Goal: Find specific page/section: Find specific page/section

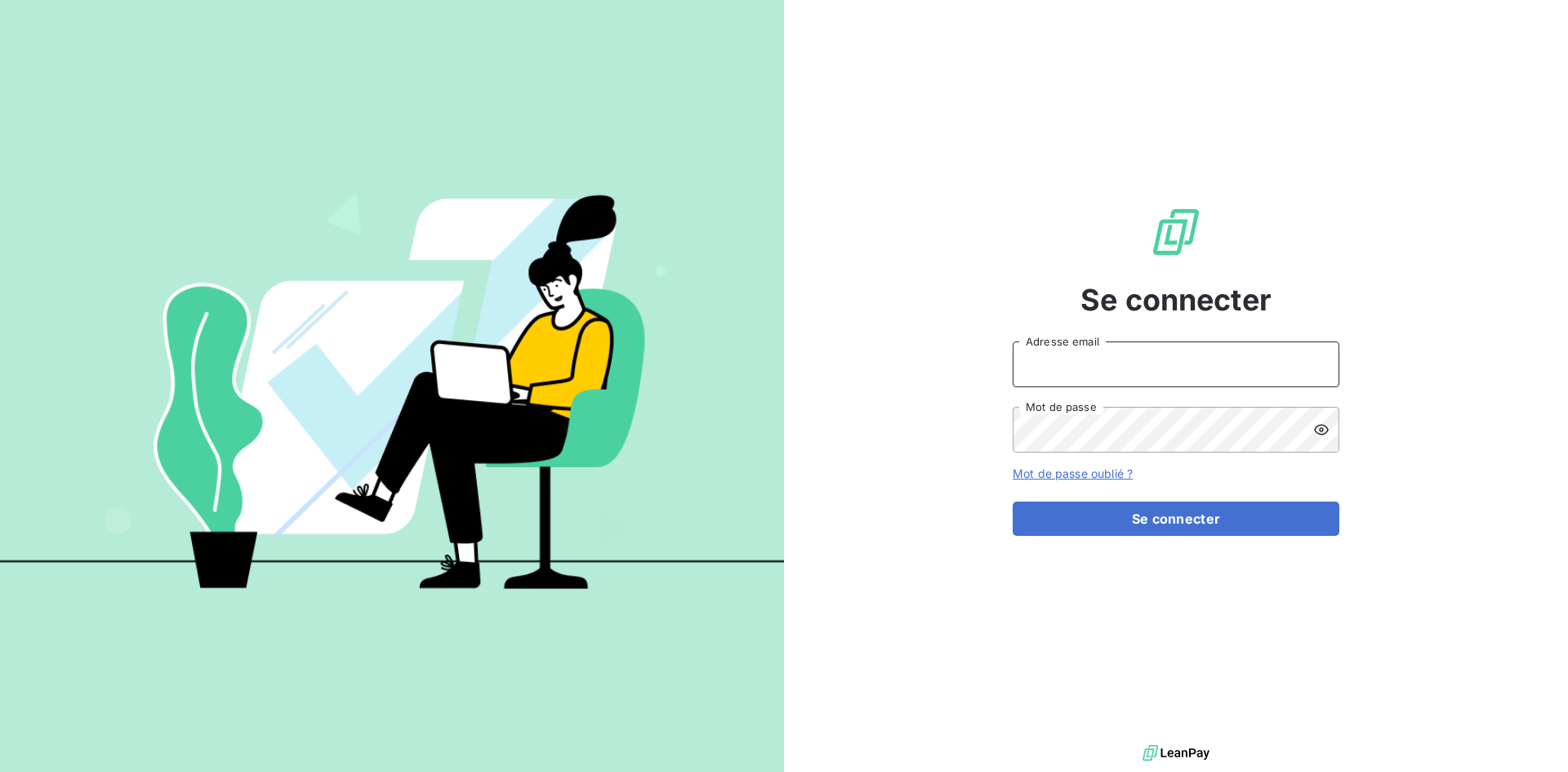
click at [1092, 368] on input "Adresse email" at bounding box center [1176, 364] width 327 height 46
type input "[EMAIL_ADDRESS][DOMAIN_NAME]"
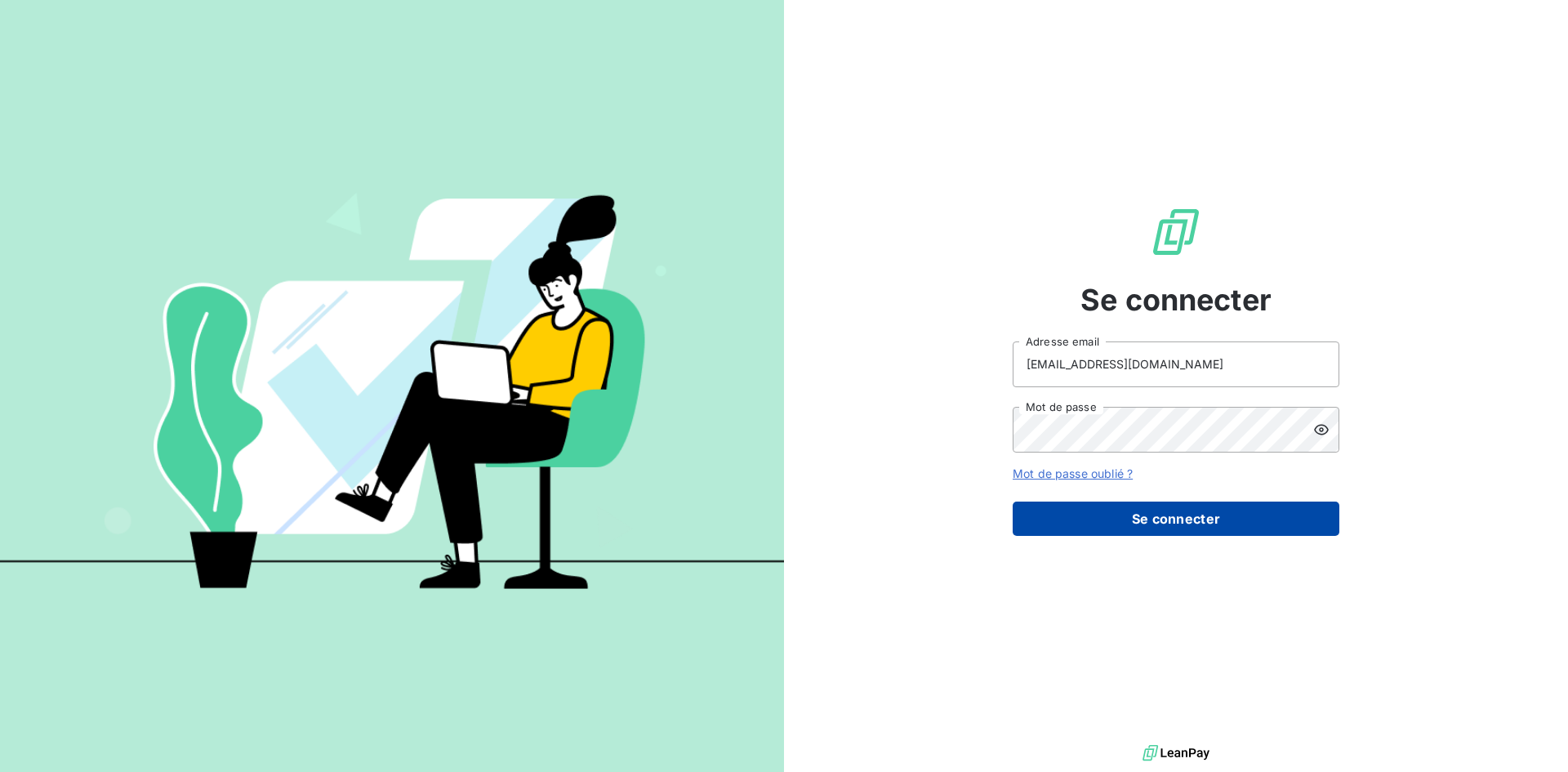
click at [1156, 522] on button "Se connecter" at bounding box center [1176, 518] width 327 height 34
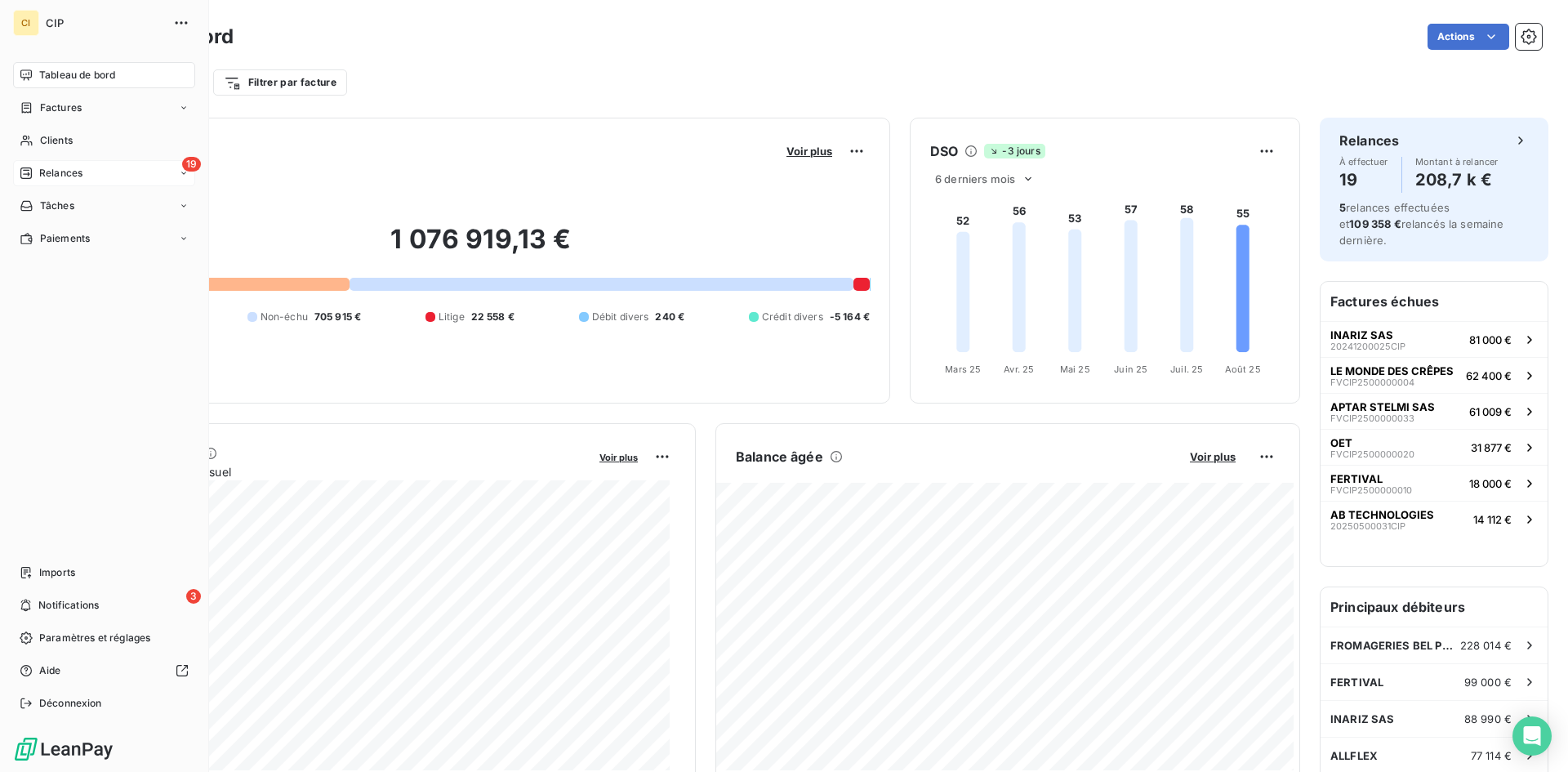
click at [58, 174] on span "Relances" at bounding box center [60, 173] width 43 height 14
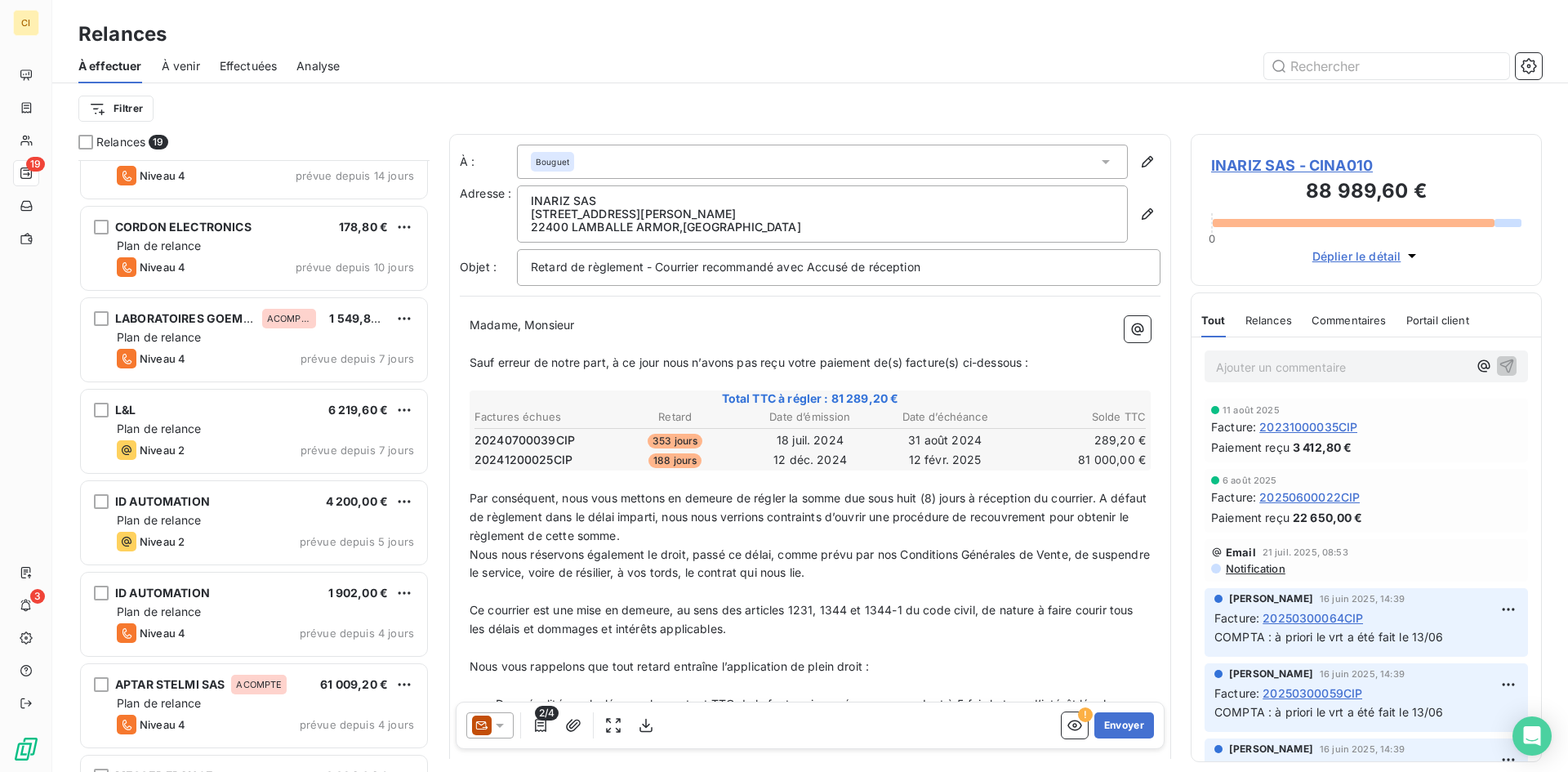
scroll to position [900, 0]
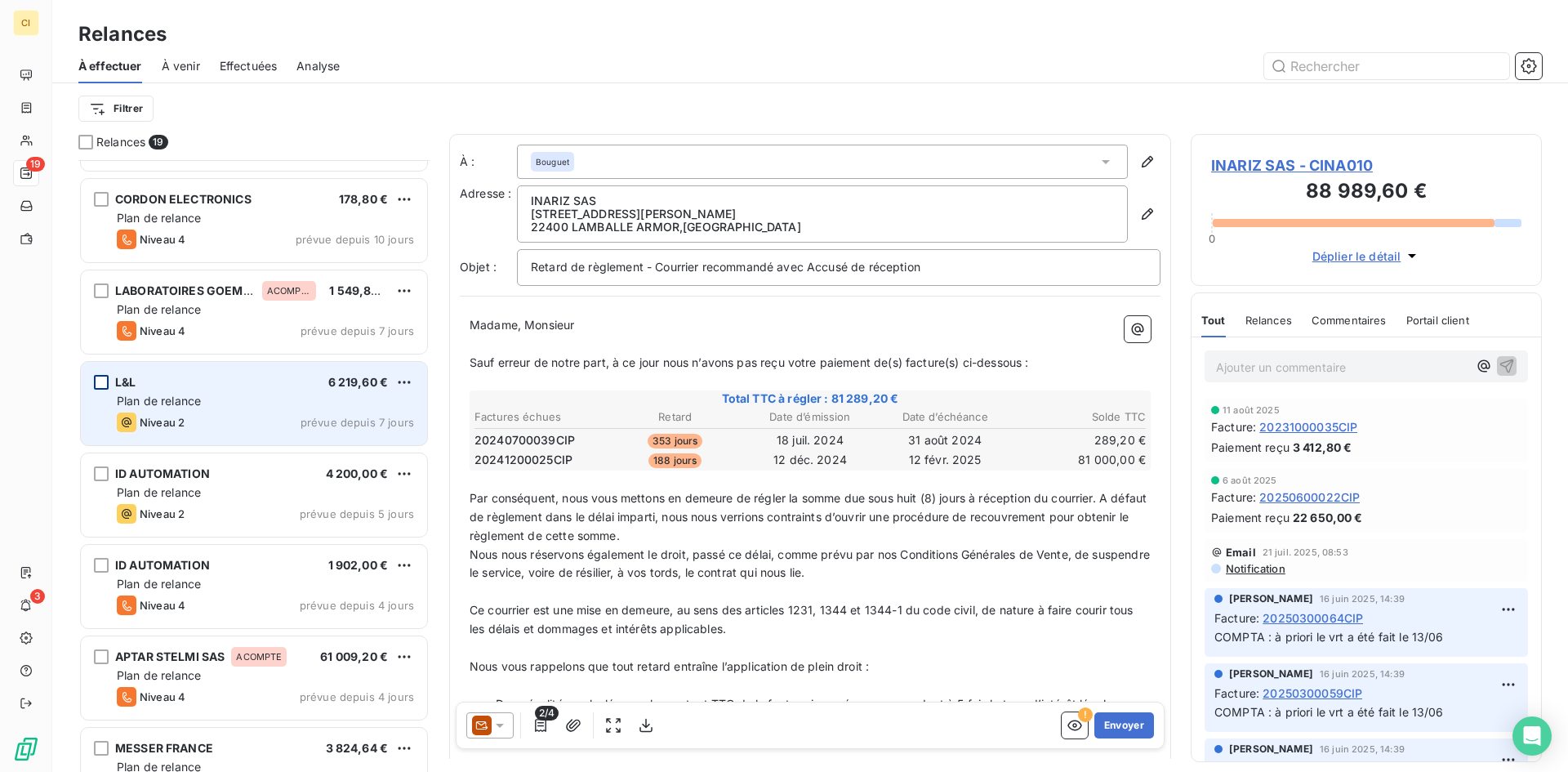
click at [106, 376] on div "grid" at bounding box center [100, 382] width 14 height 14
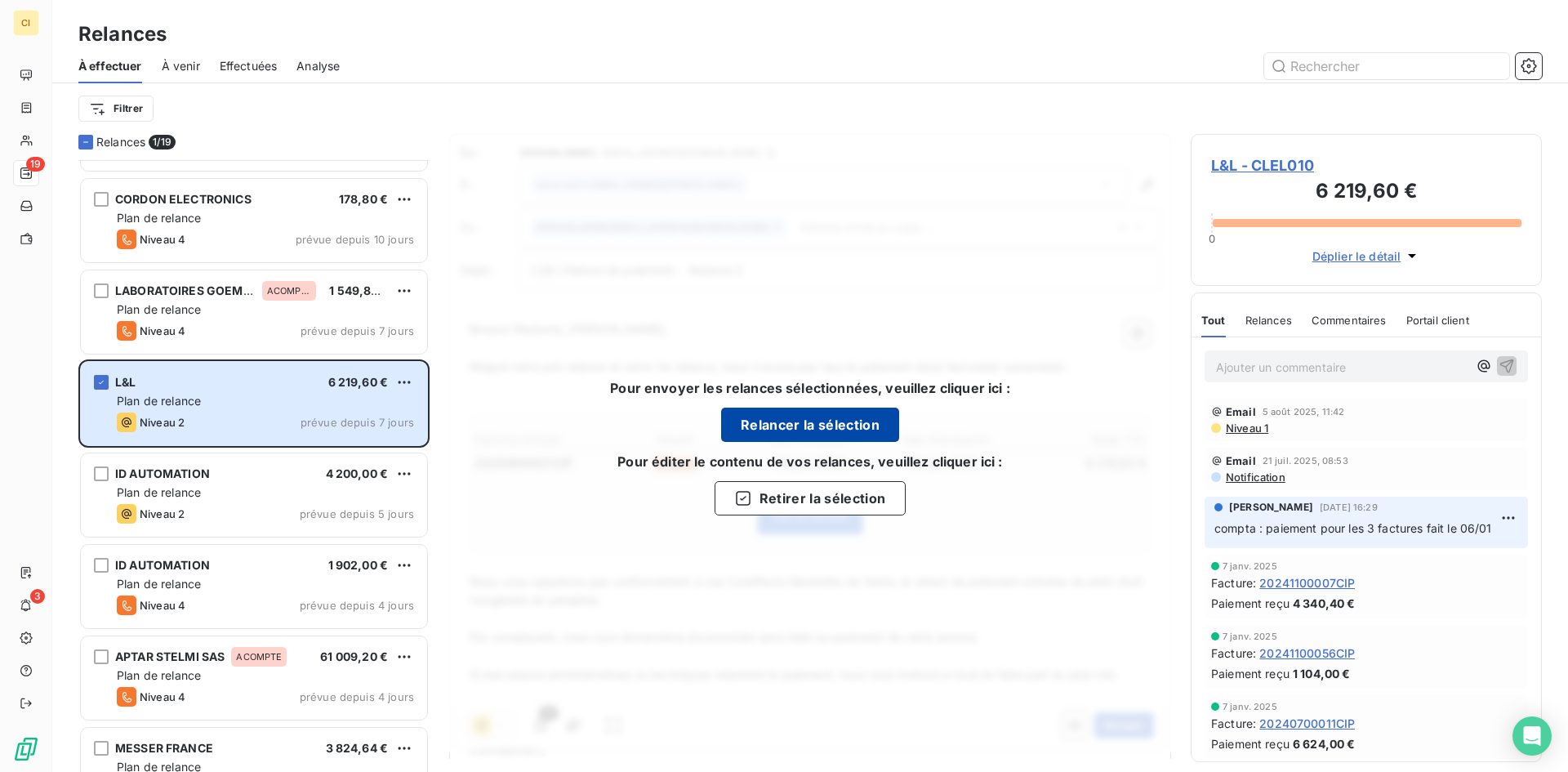
click at [743, 428] on button "Relancer la sélection" at bounding box center [809, 425] width 178 height 34
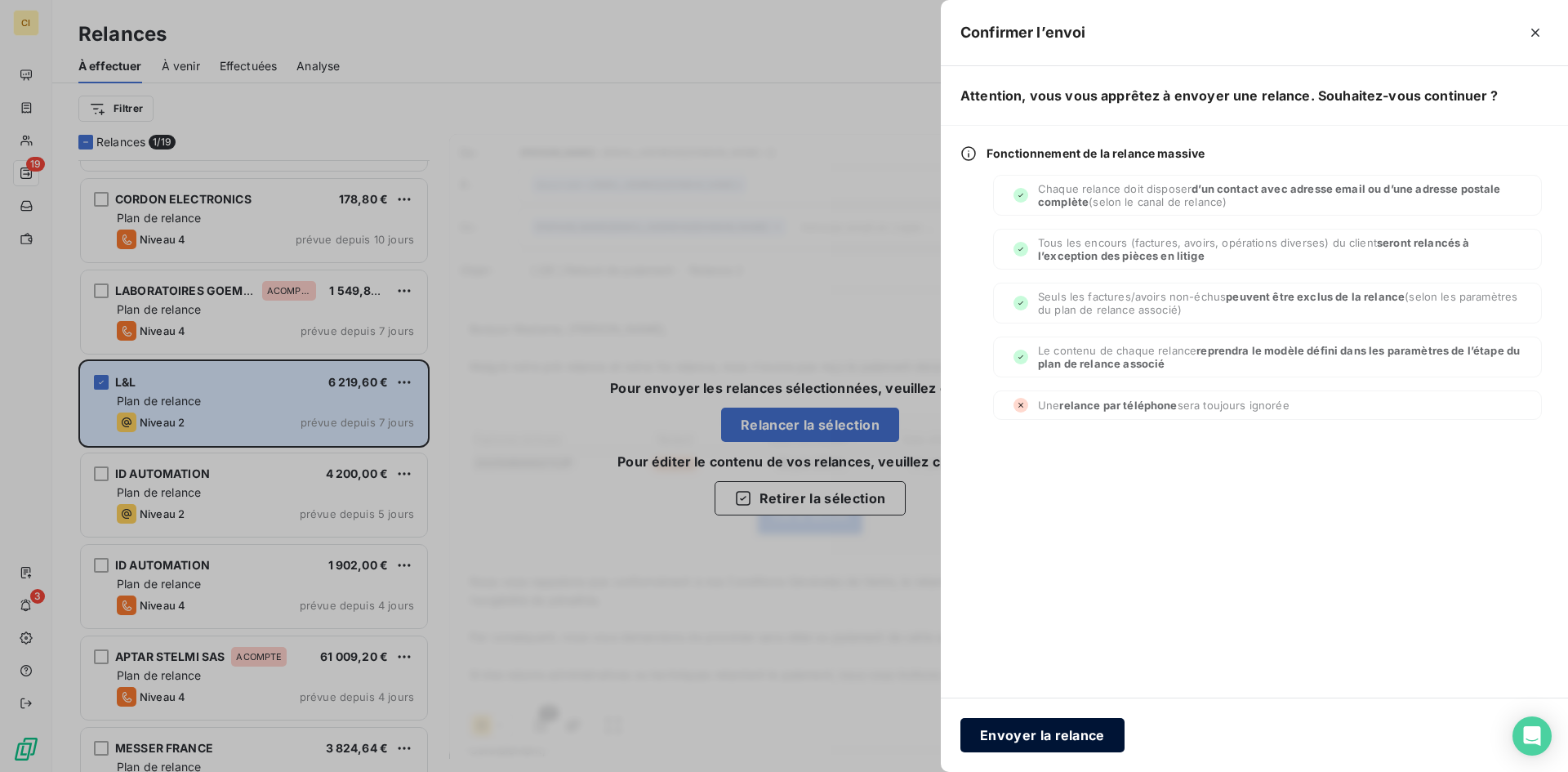
click at [1024, 741] on button "Envoyer la relance" at bounding box center [1042, 735] width 164 height 34
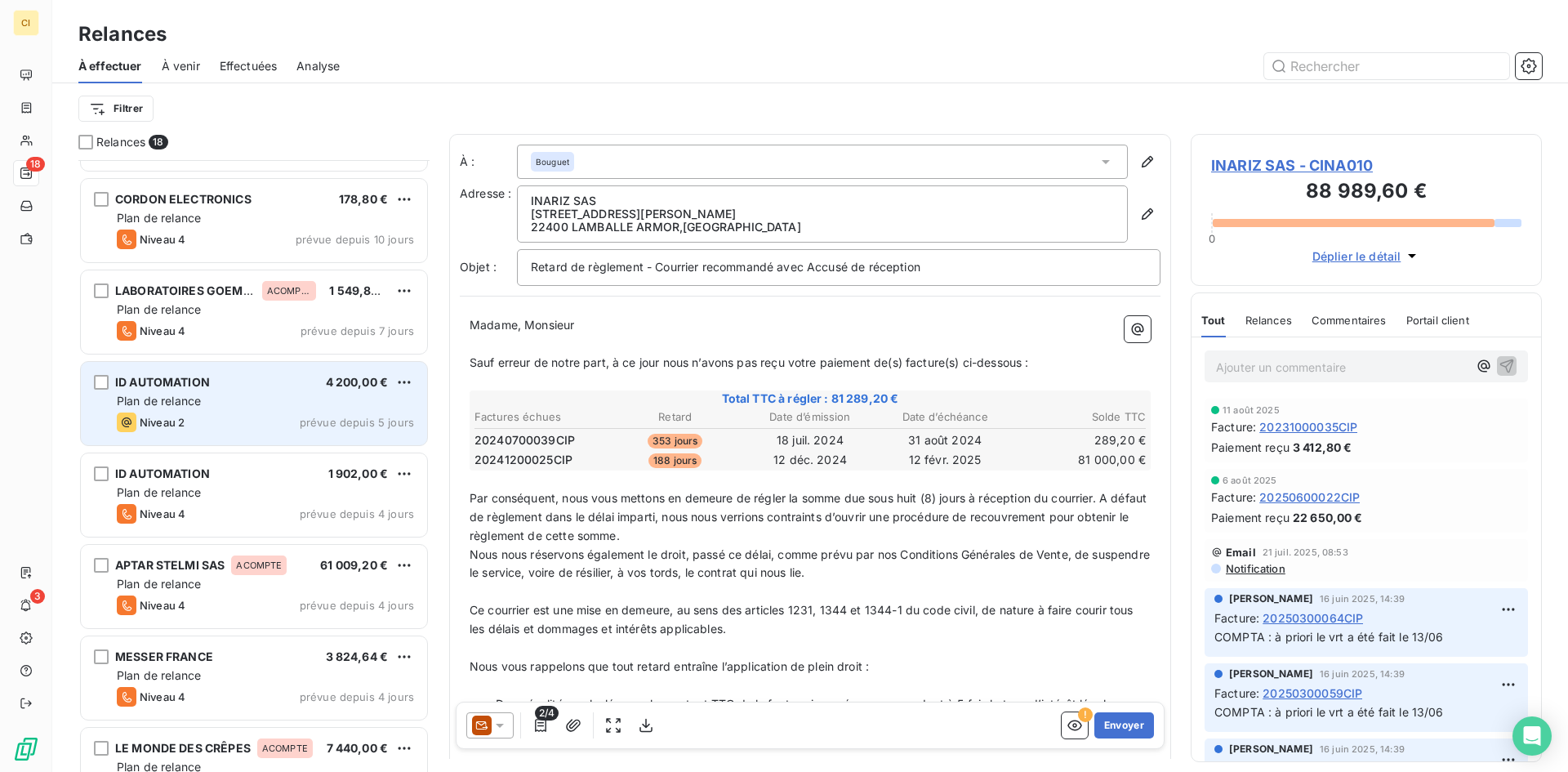
click at [335, 438] on div "ID AUTOMATION 4 200,00 € Plan de relance Niveau 2 prévue depuis 5 jours" at bounding box center [254, 403] width 346 height 83
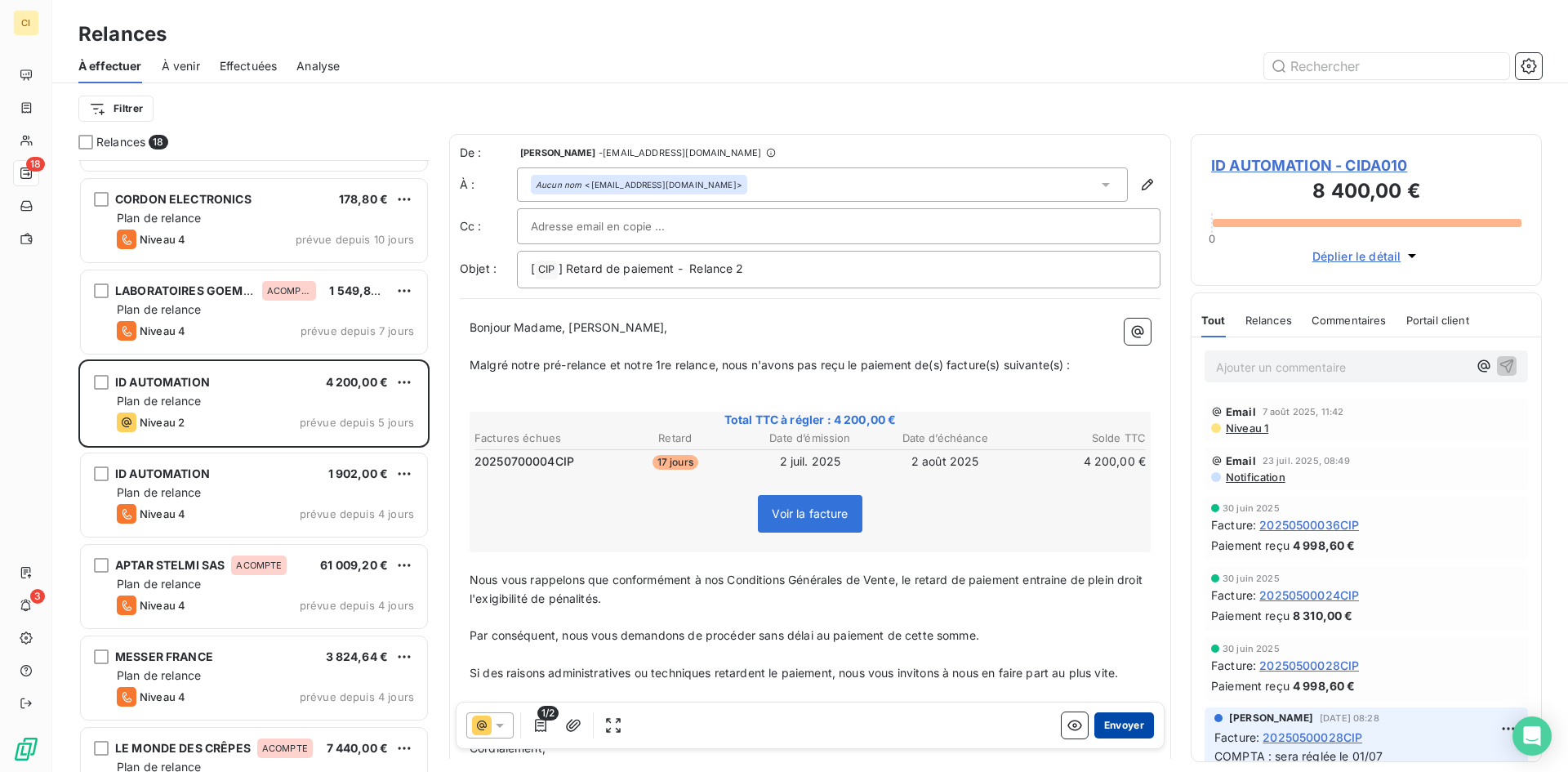
click at [1115, 725] on button "Envoyer" at bounding box center [1124, 725] width 60 height 26
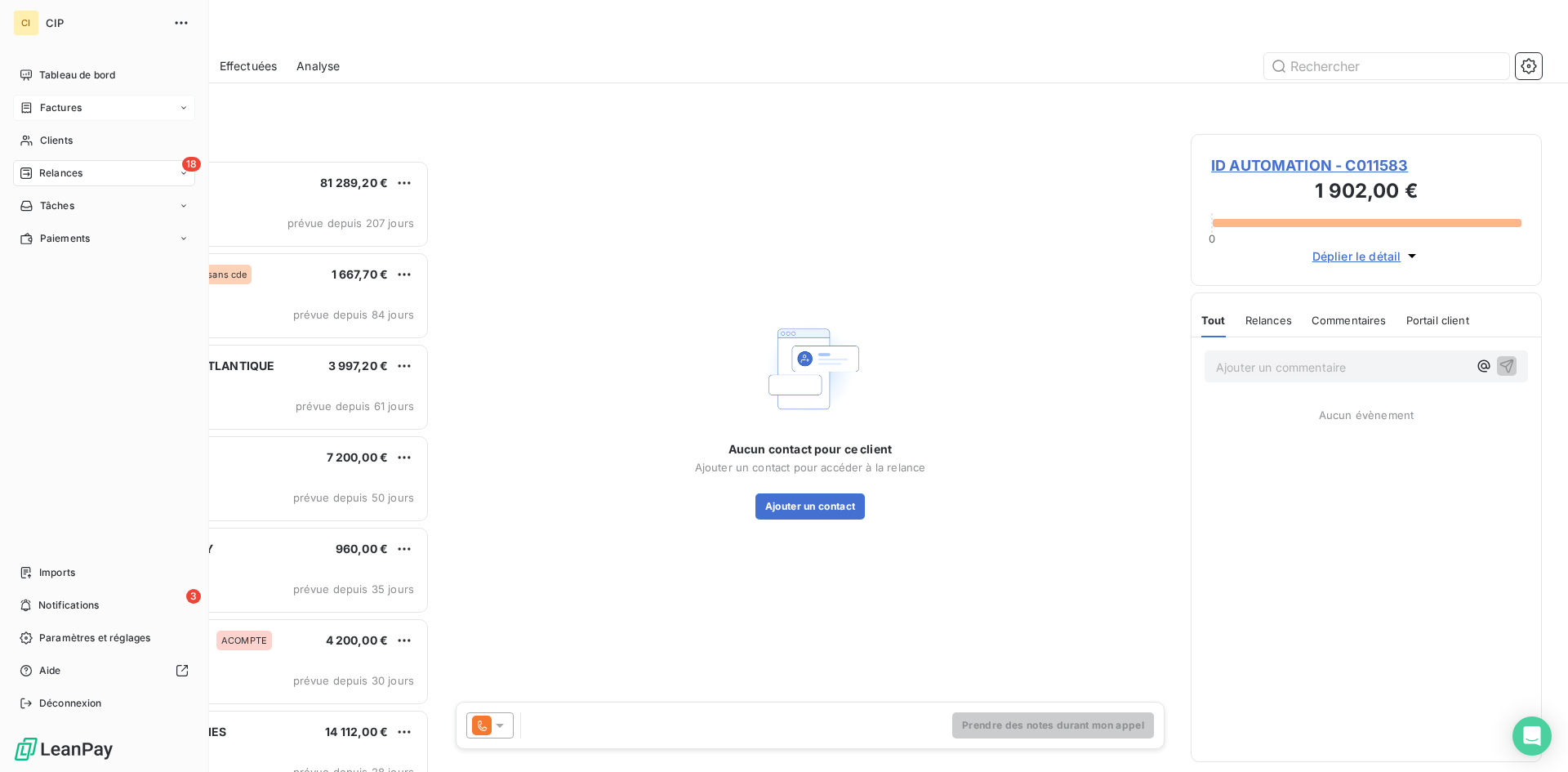
click at [71, 111] on span "Factures" at bounding box center [60, 107] width 42 height 14
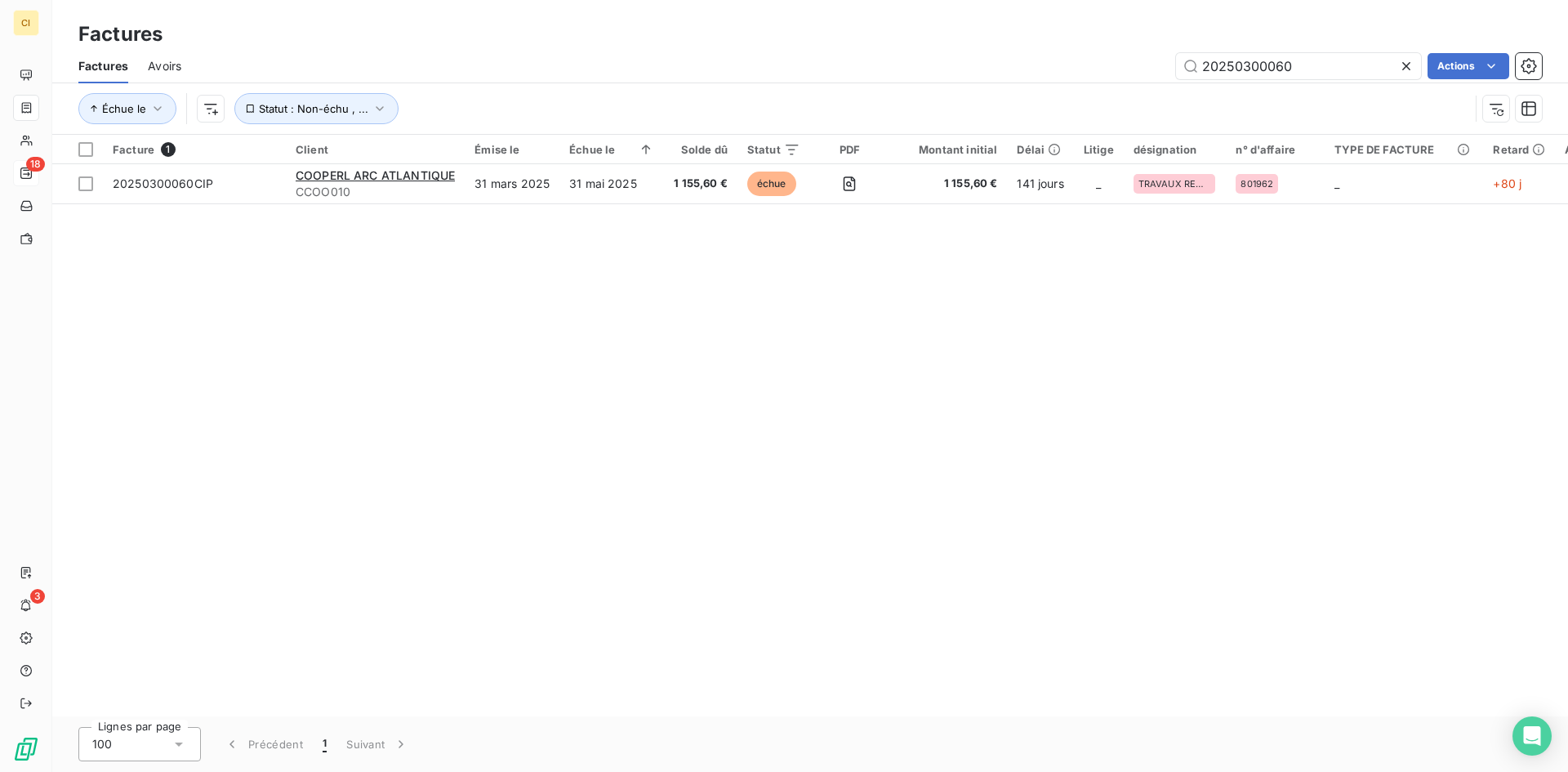
drag, startPoint x: 1308, startPoint y: 68, endPoint x: 1073, endPoint y: 89, distance: 235.9
click at [1073, 89] on div "Factures Avoirs 20250300060 Actions Échue le Statut : Non-échu , ..." at bounding box center [809, 92] width 1515 height 85
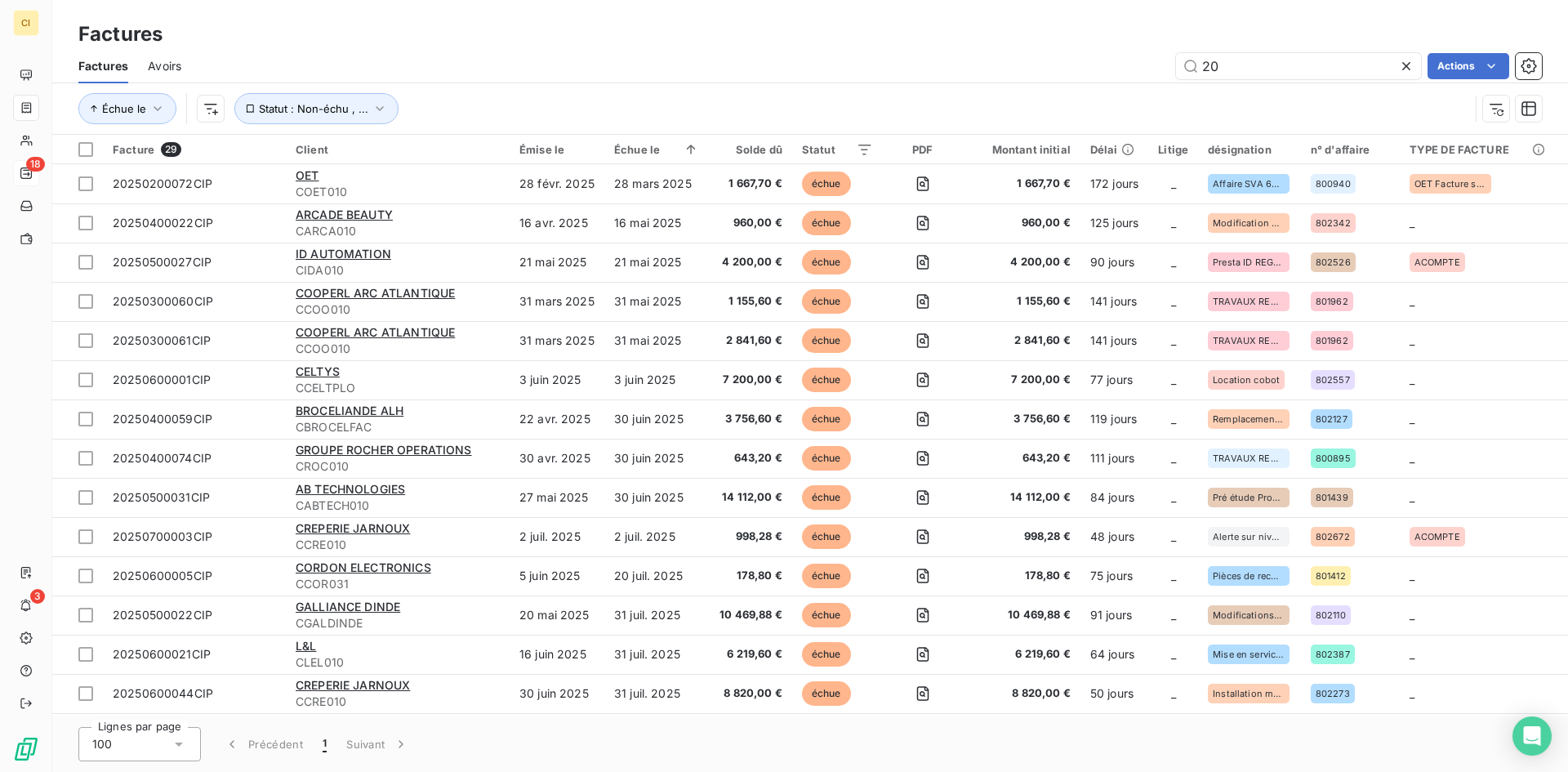
type input "2"
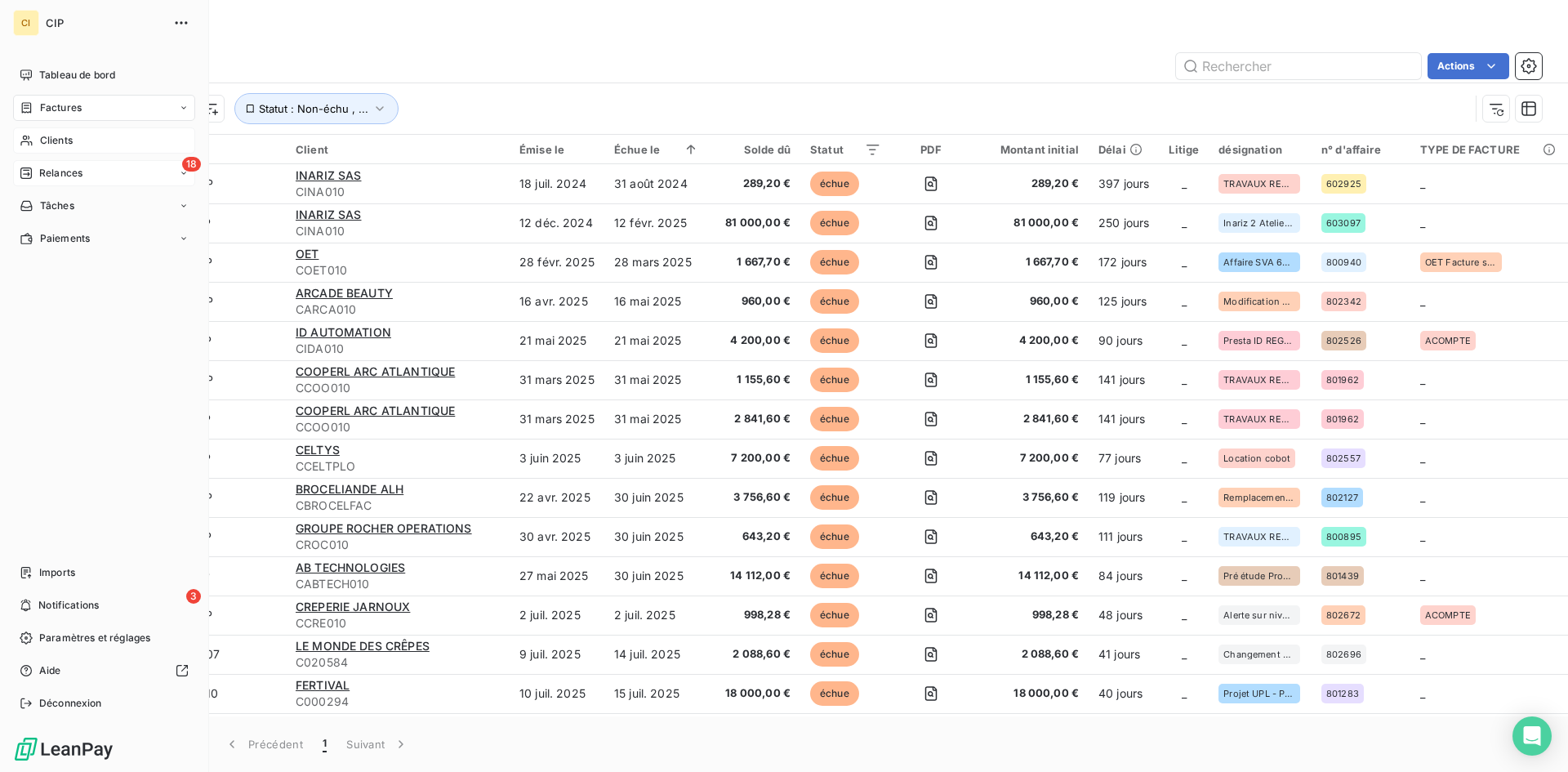
click at [56, 132] on div "Clients" at bounding box center [104, 140] width 182 height 26
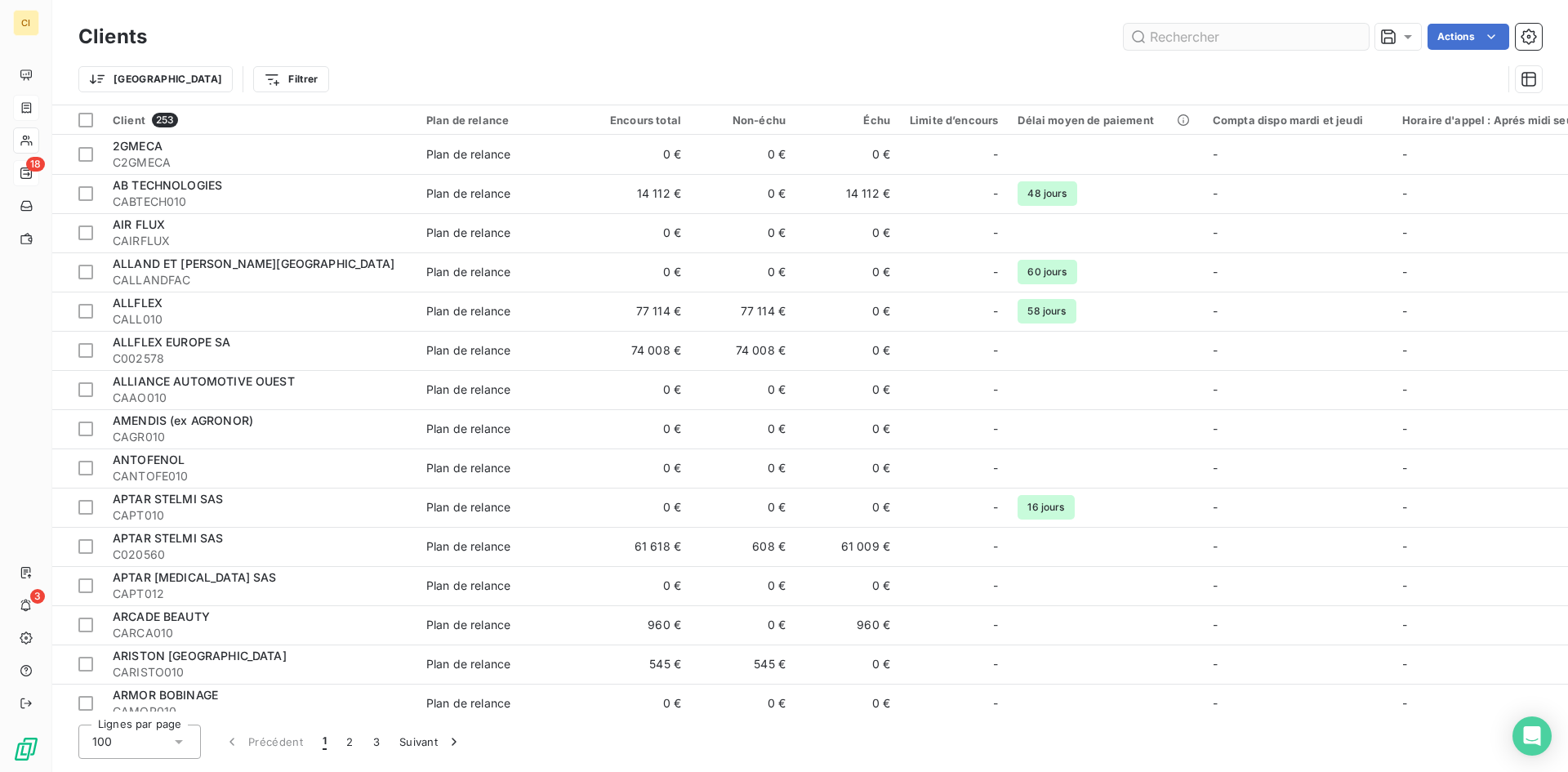
click at [1159, 43] on input "text" at bounding box center [1246, 37] width 245 height 26
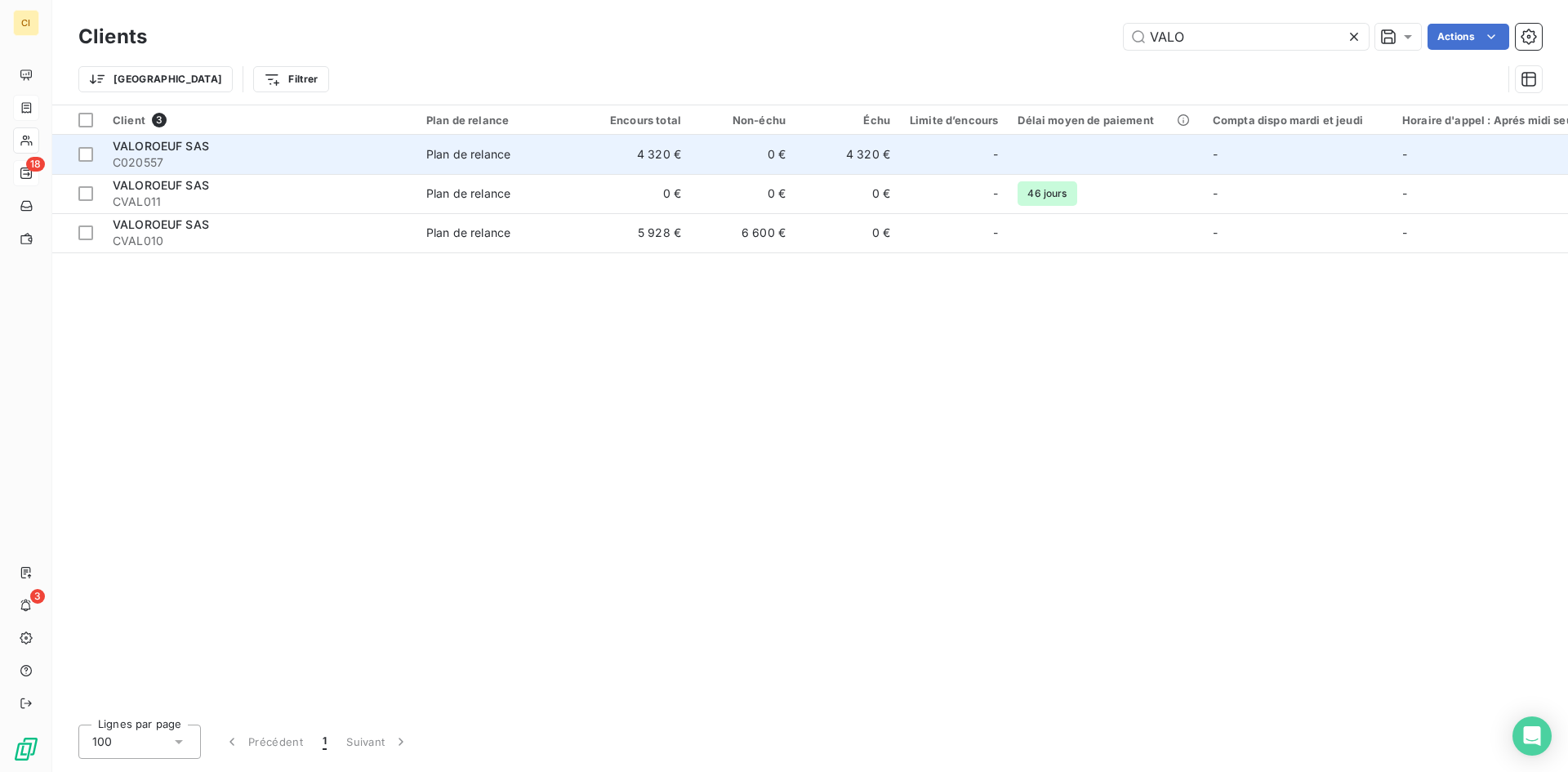
type input "VALO"
click at [139, 150] on span "VALOROEUF SAS" at bounding box center [160, 146] width 96 height 14
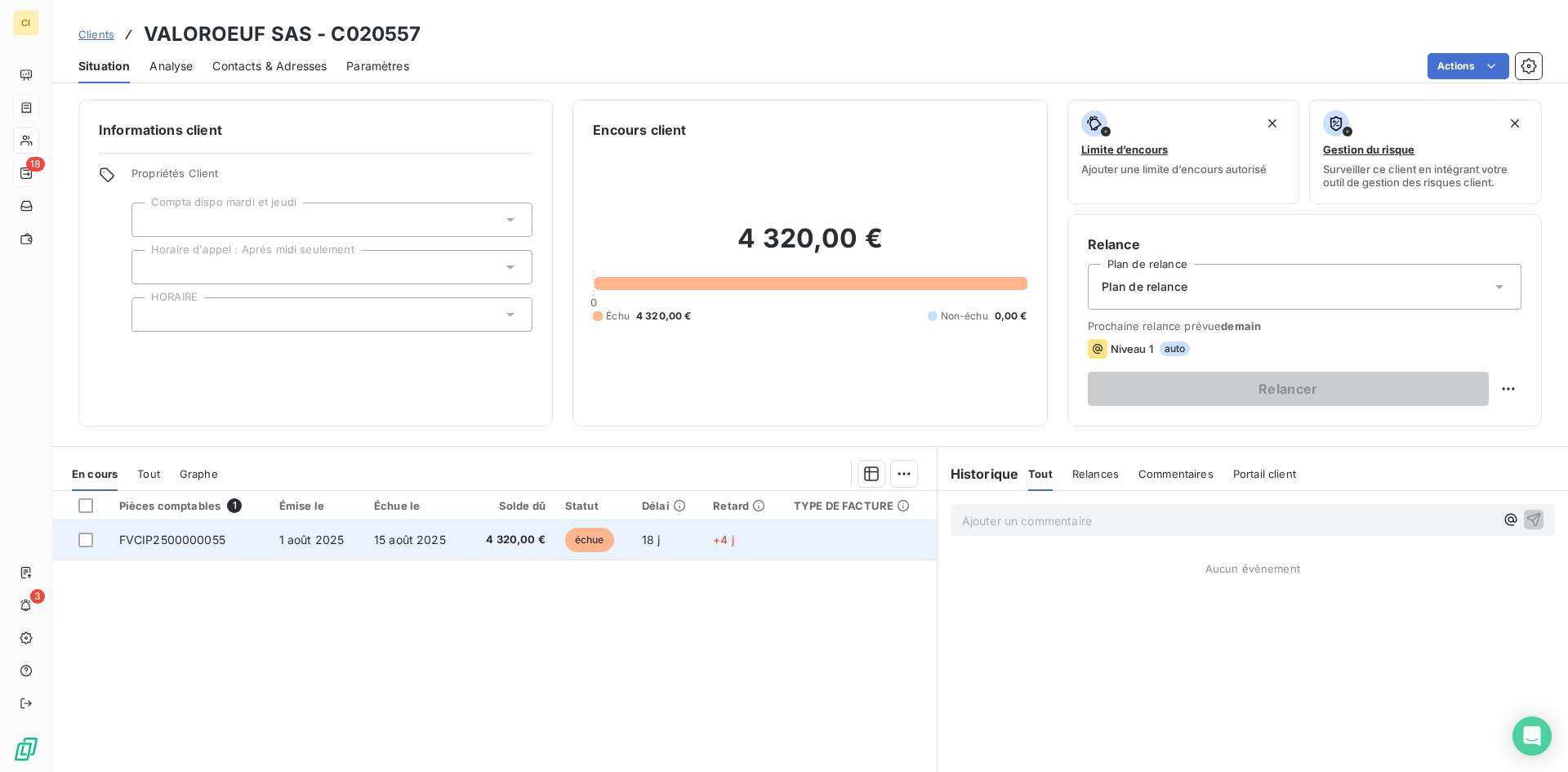
click at [179, 537] on span "FVCIP2500000055" at bounding box center [172, 540] width 106 height 14
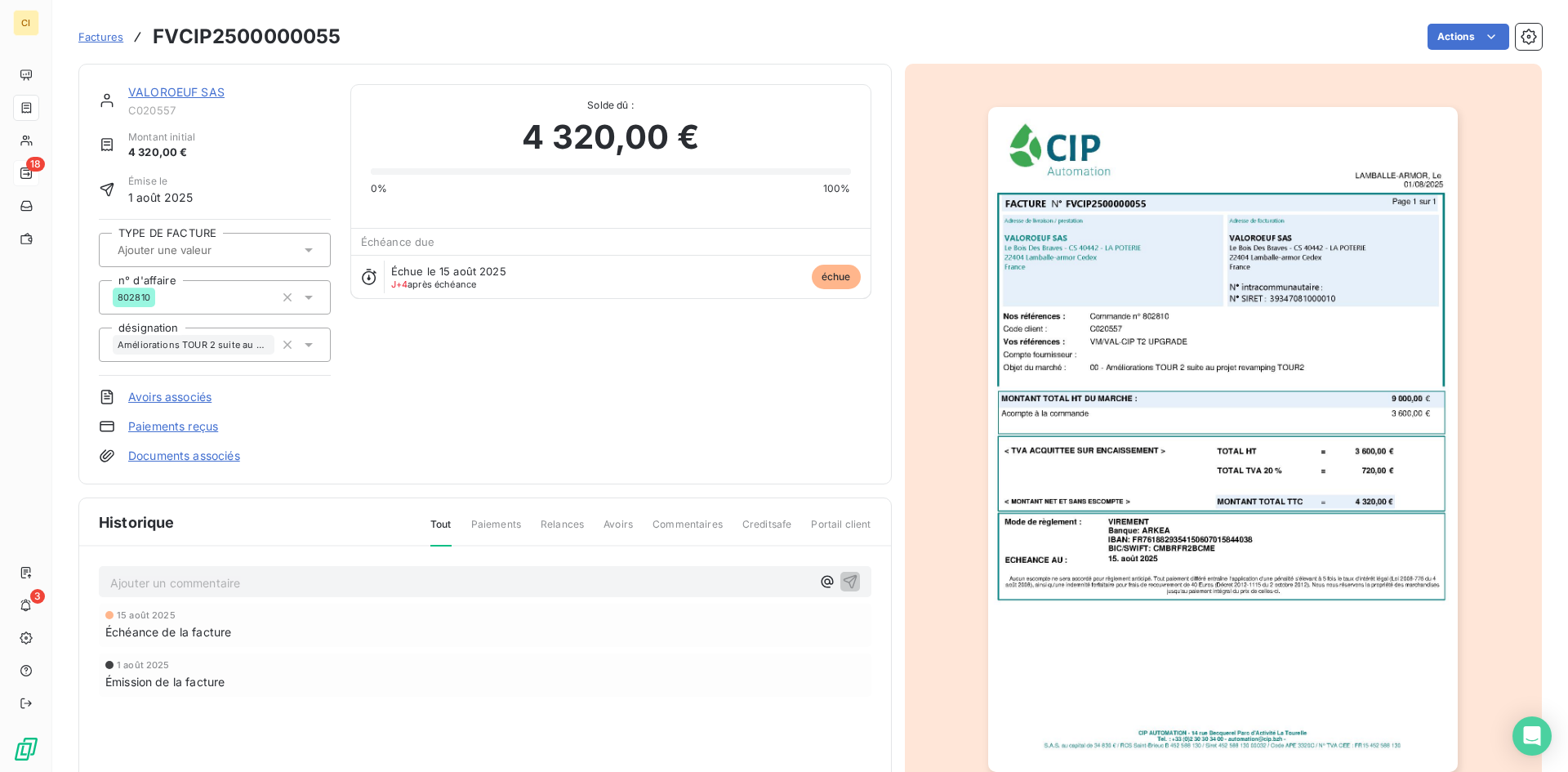
click at [311, 251] on icon at bounding box center [308, 249] width 16 height 16
click at [181, 292] on span "ACOMPTE" at bounding box center [159, 294] width 46 height 10
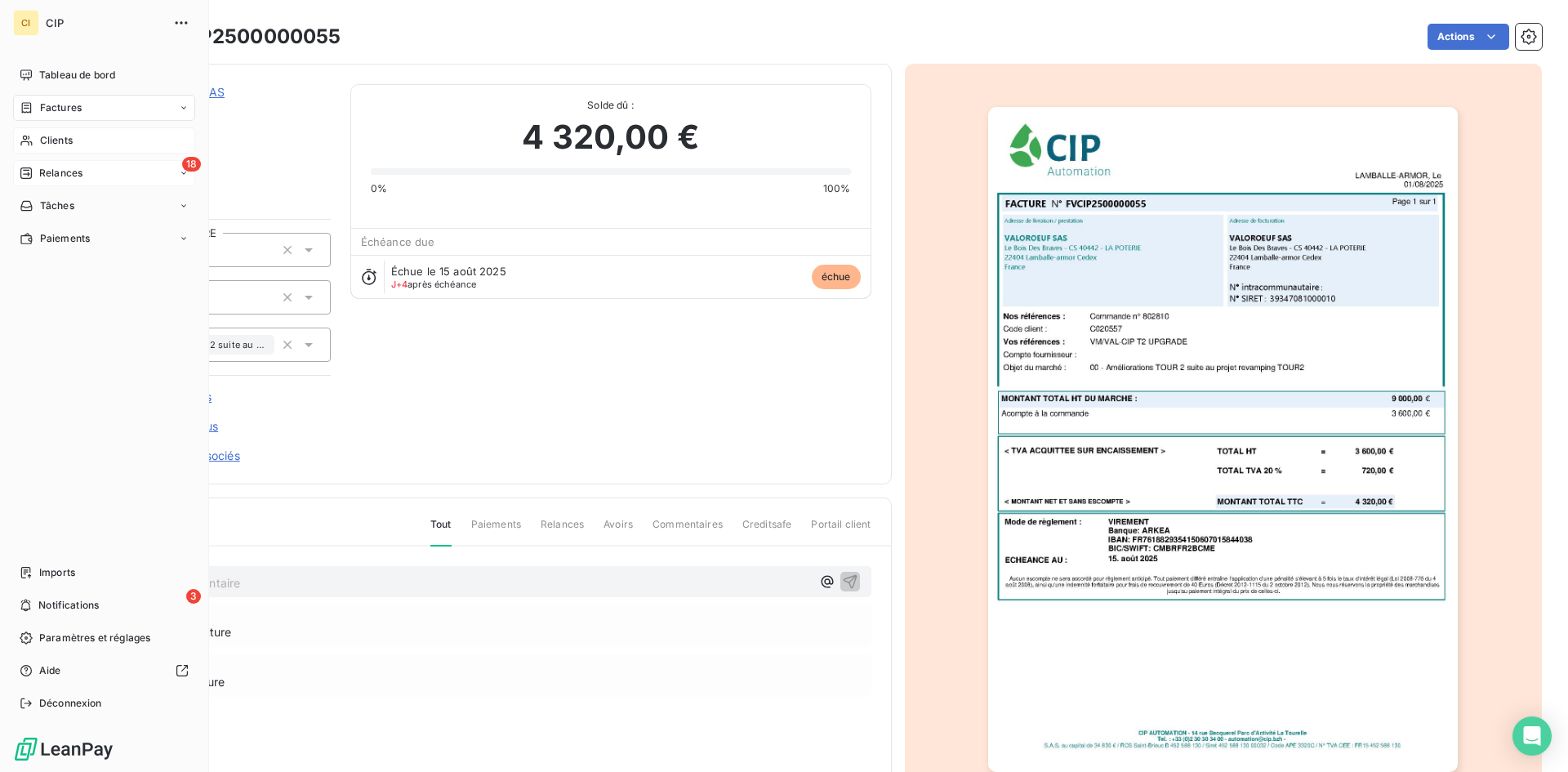
click at [68, 143] on span "Clients" at bounding box center [56, 140] width 32 height 14
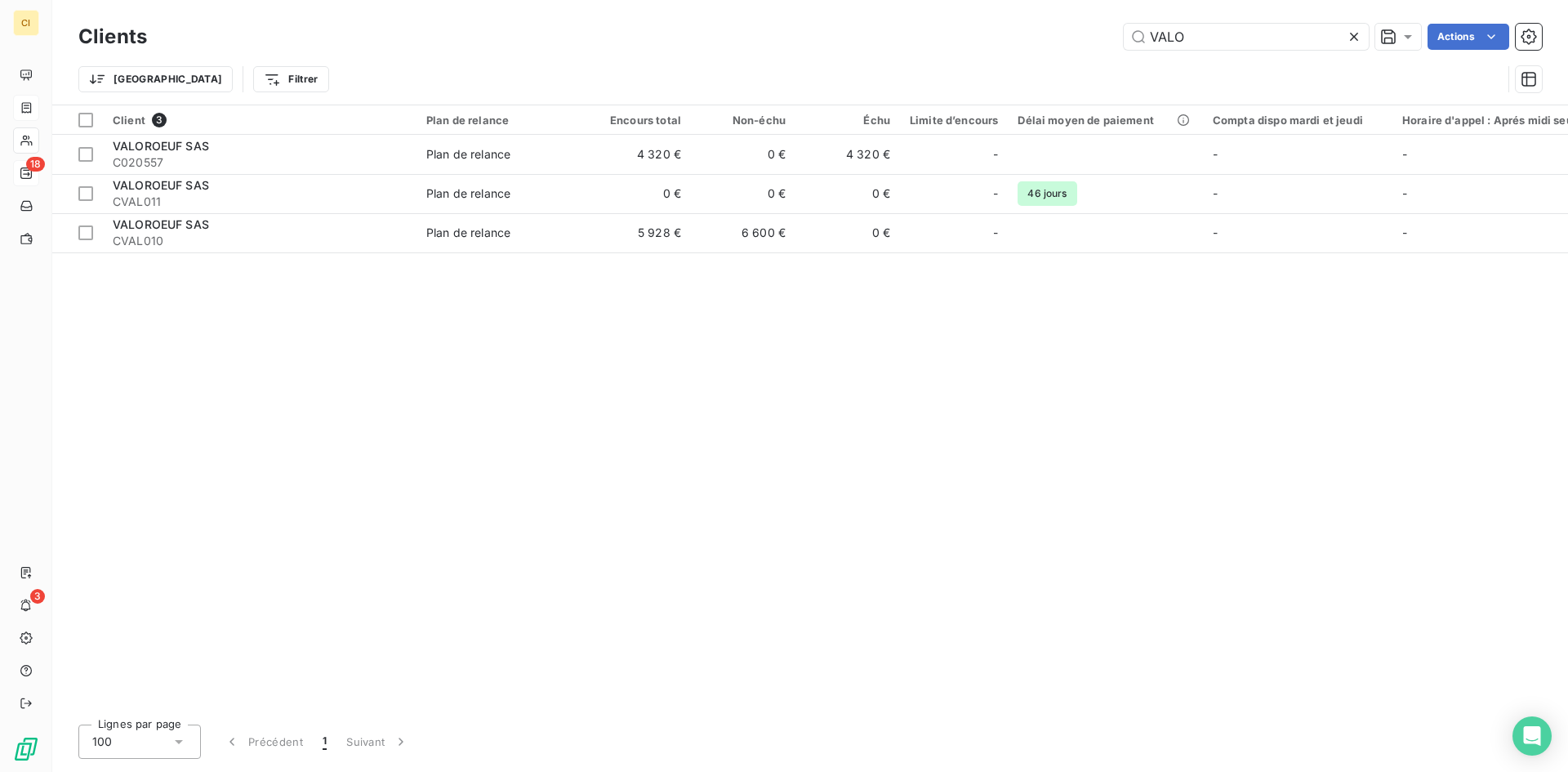
drag, startPoint x: 1173, startPoint y: 43, endPoint x: 1075, endPoint y: 39, distance: 98.1
click at [1075, 39] on div "VALO Actions" at bounding box center [854, 37] width 1375 height 26
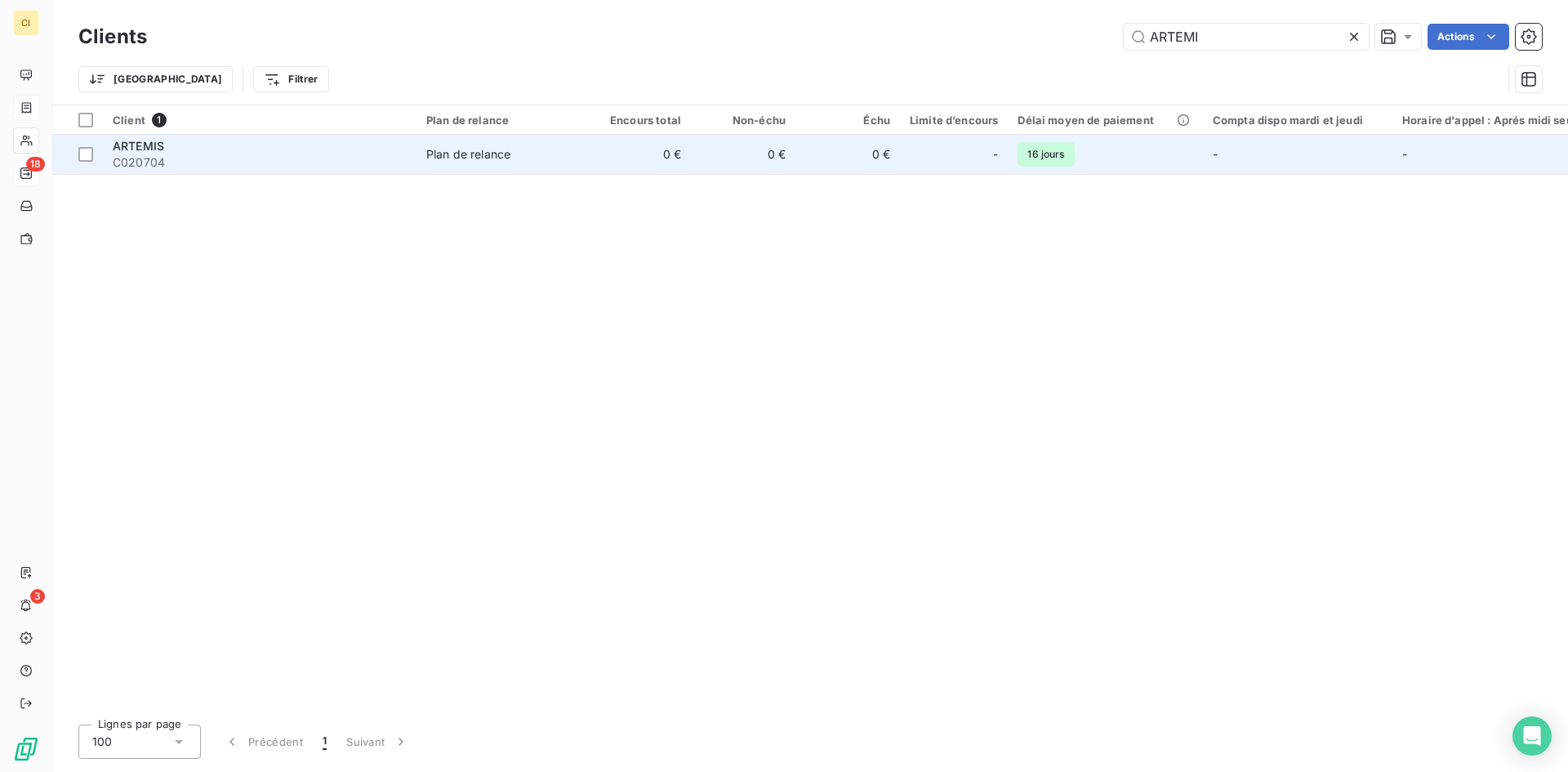
type input "ARTEMI"
click at [174, 157] on span "C020704" at bounding box center [259, 162] width 294 height 16
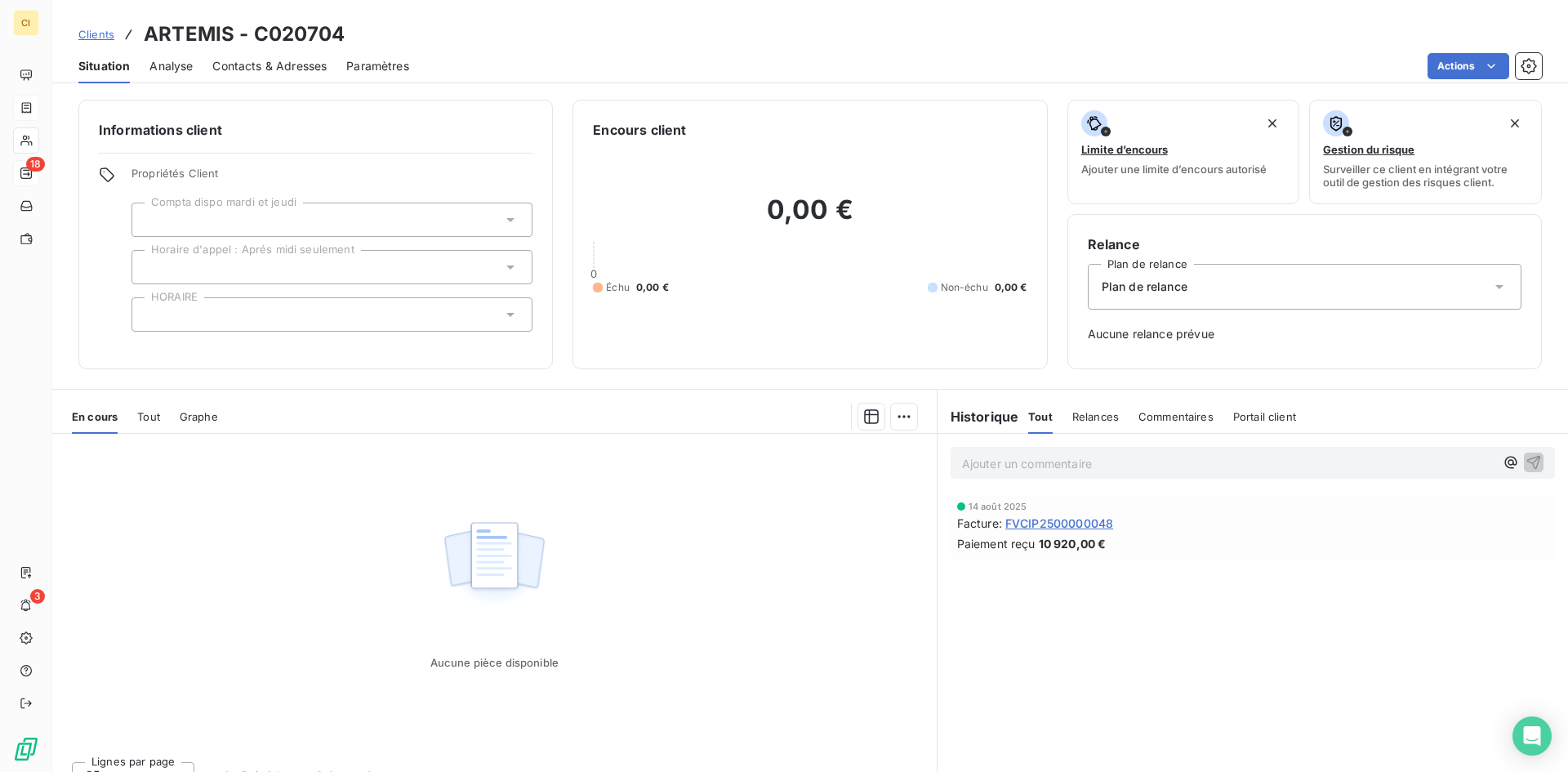
click at [509, 223] on icon at bounding box center [510, 220] width 16 height 16
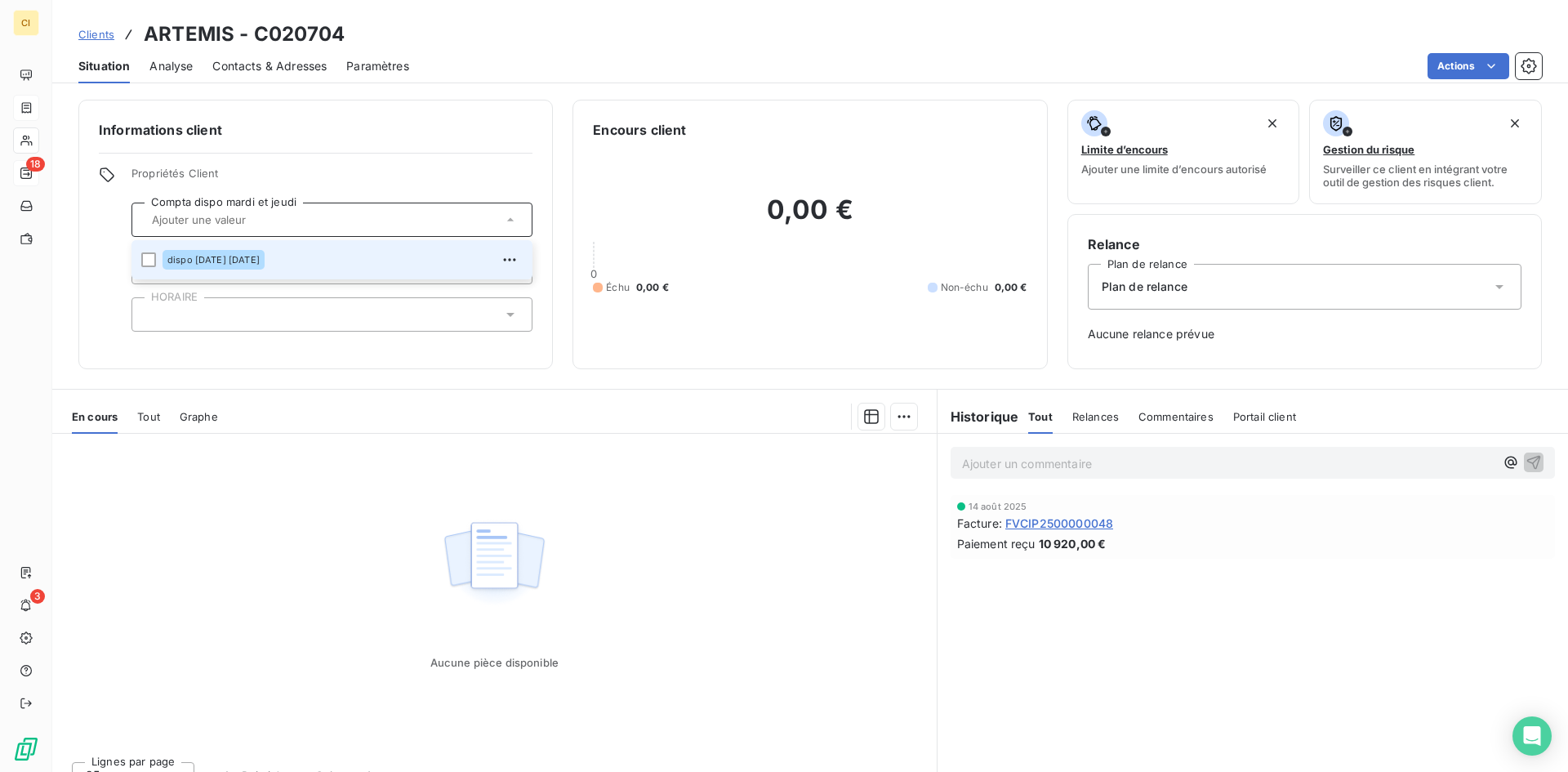
click at [210, 209] on div at bounding box center [332, 220] width 401 height 34
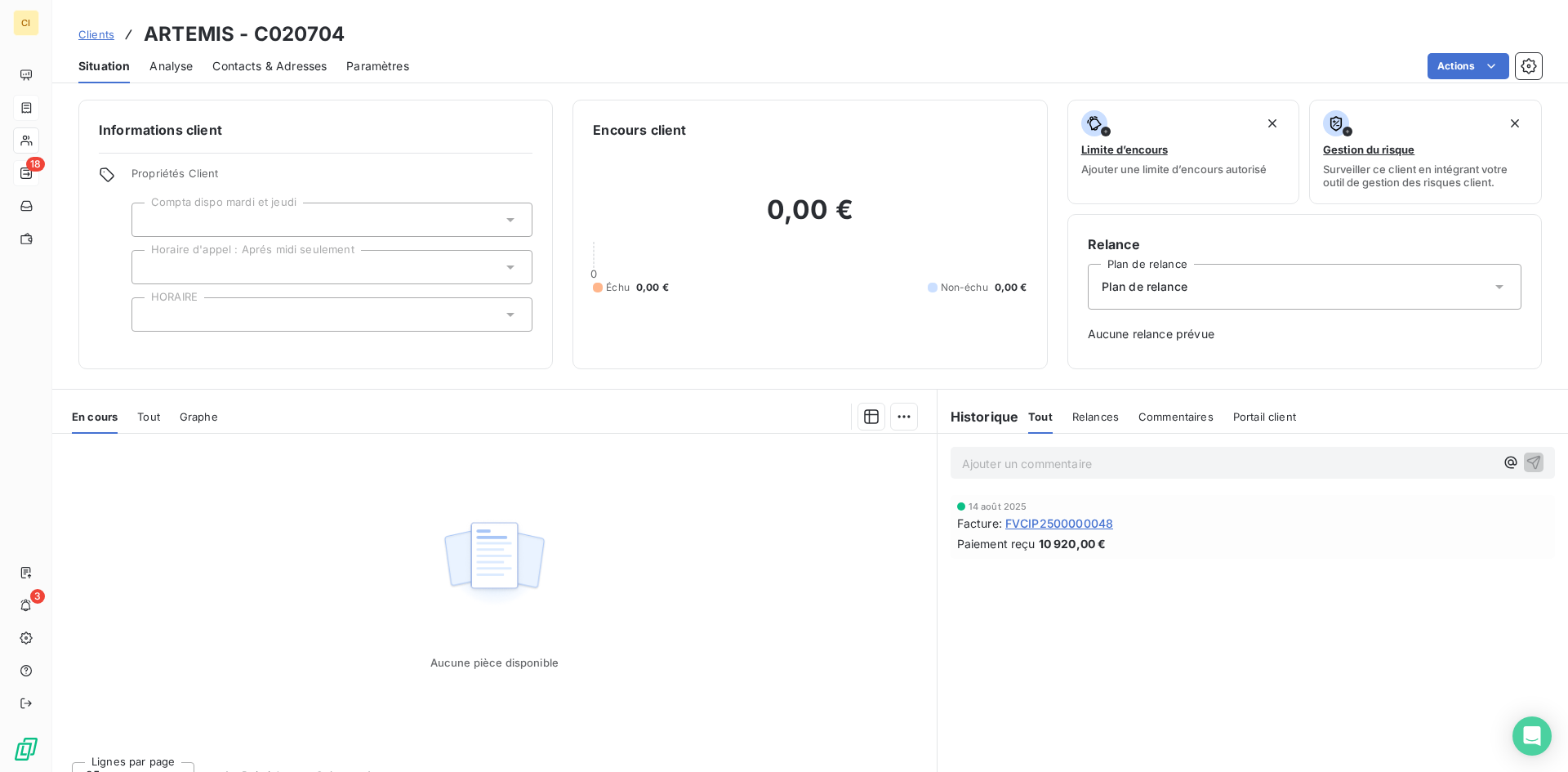
click at [512, 272] on icon at bounding box center [510, 266] width 16 height 16
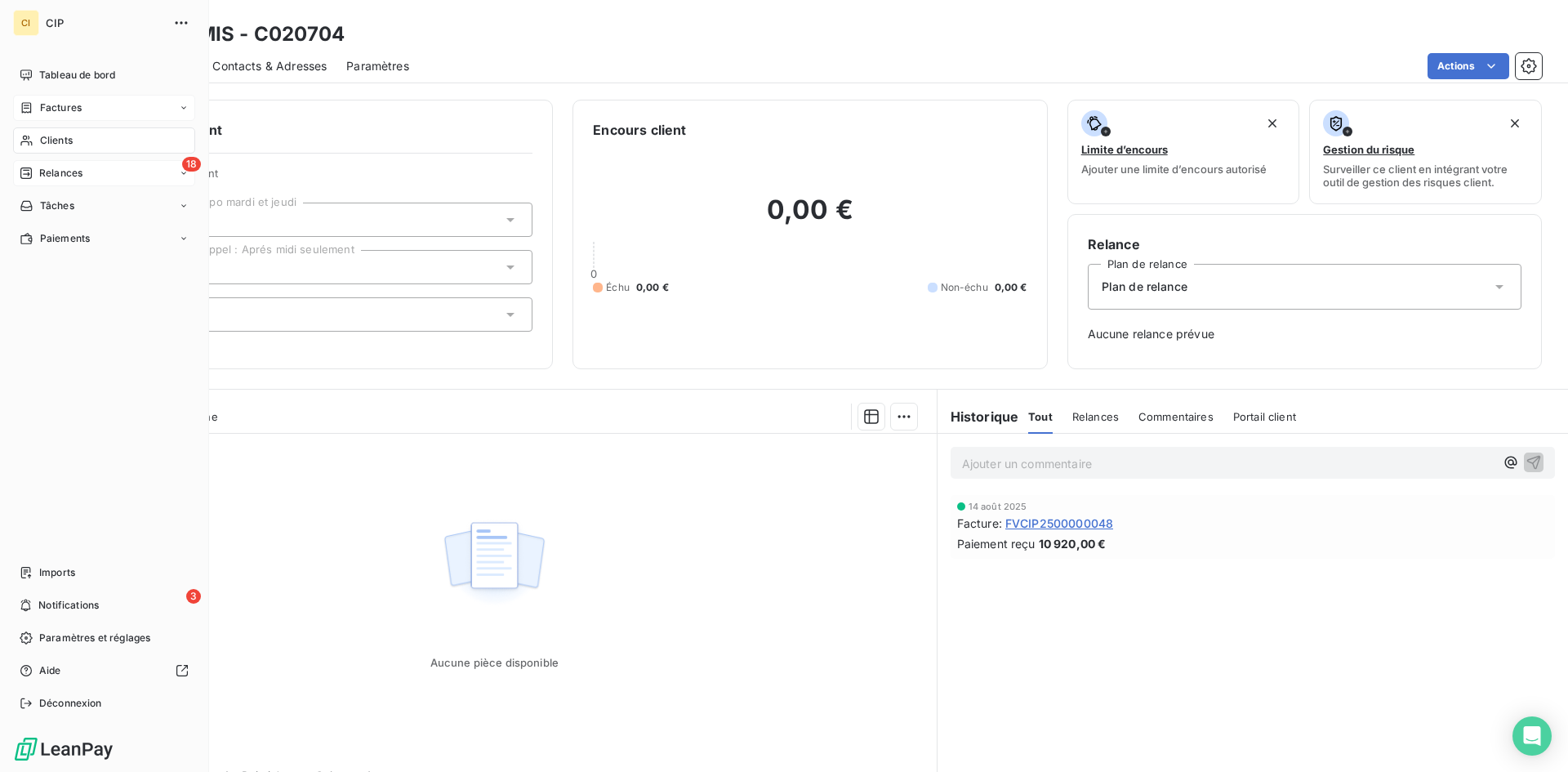
click at [47, 136] on span "Clients" at bounding box center [56, 140] width 32 height 14
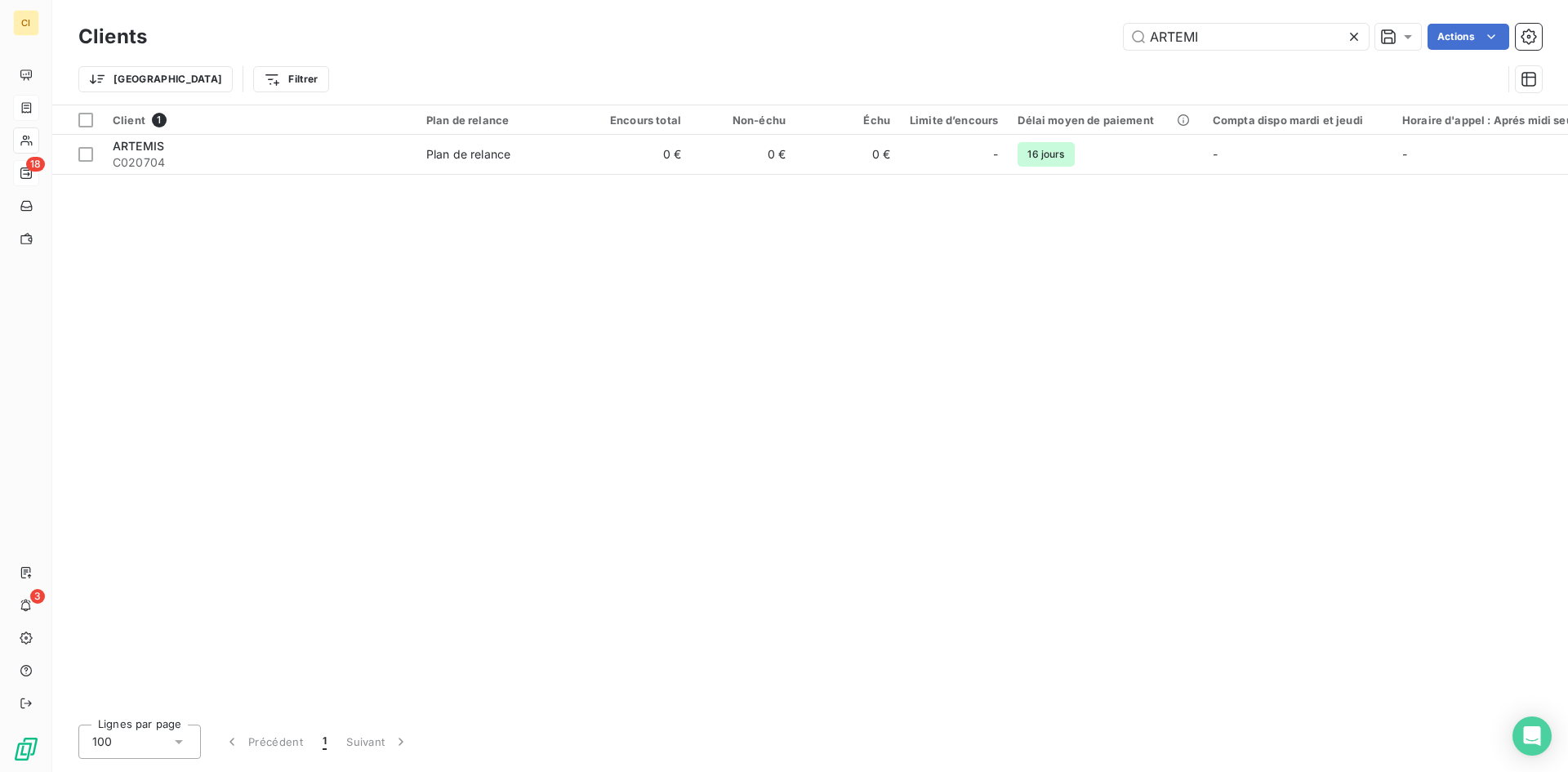
drag, startPoint x: 1198, startPoint y: 37, endPoint x: 1120, endPoint y: 44, distance: 78.3
click at [1120, 44] on div "ARTEMI Actions" at bounding box center [854, 37] width 1375 height 26
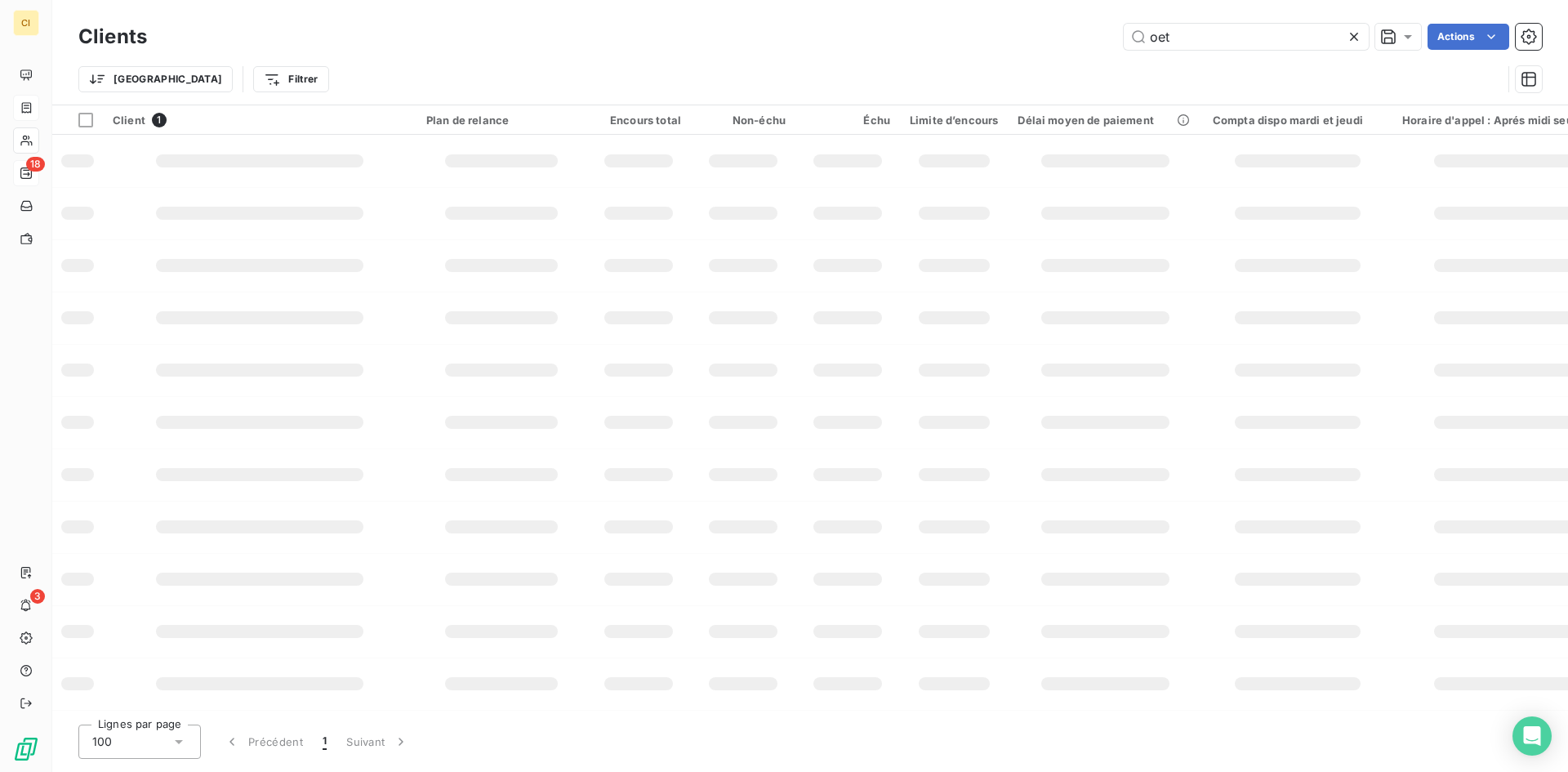
type input "oet"
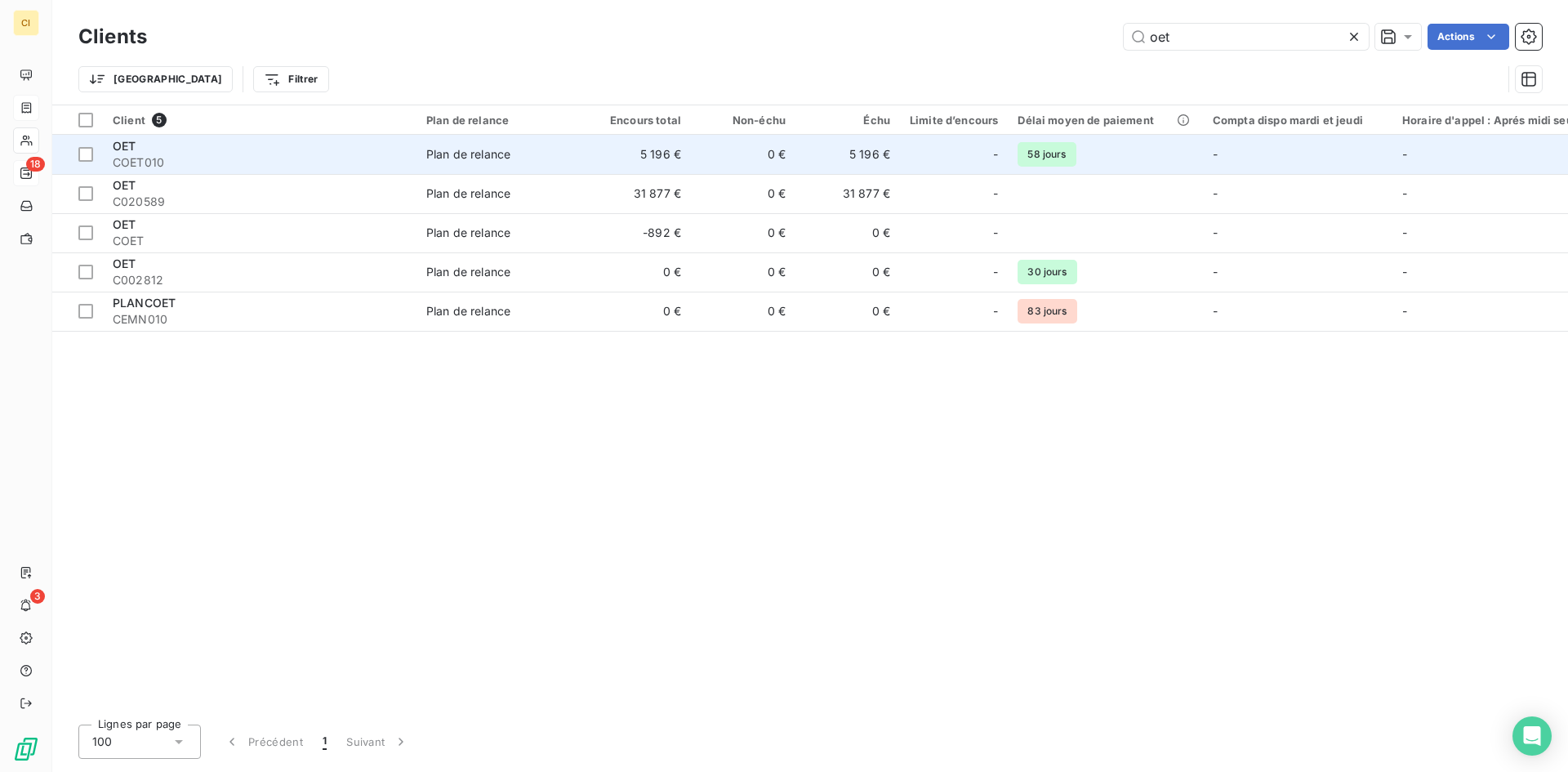
click at [120, 152] on span "OET" at bounding box center [123, 146] width 23 height 14
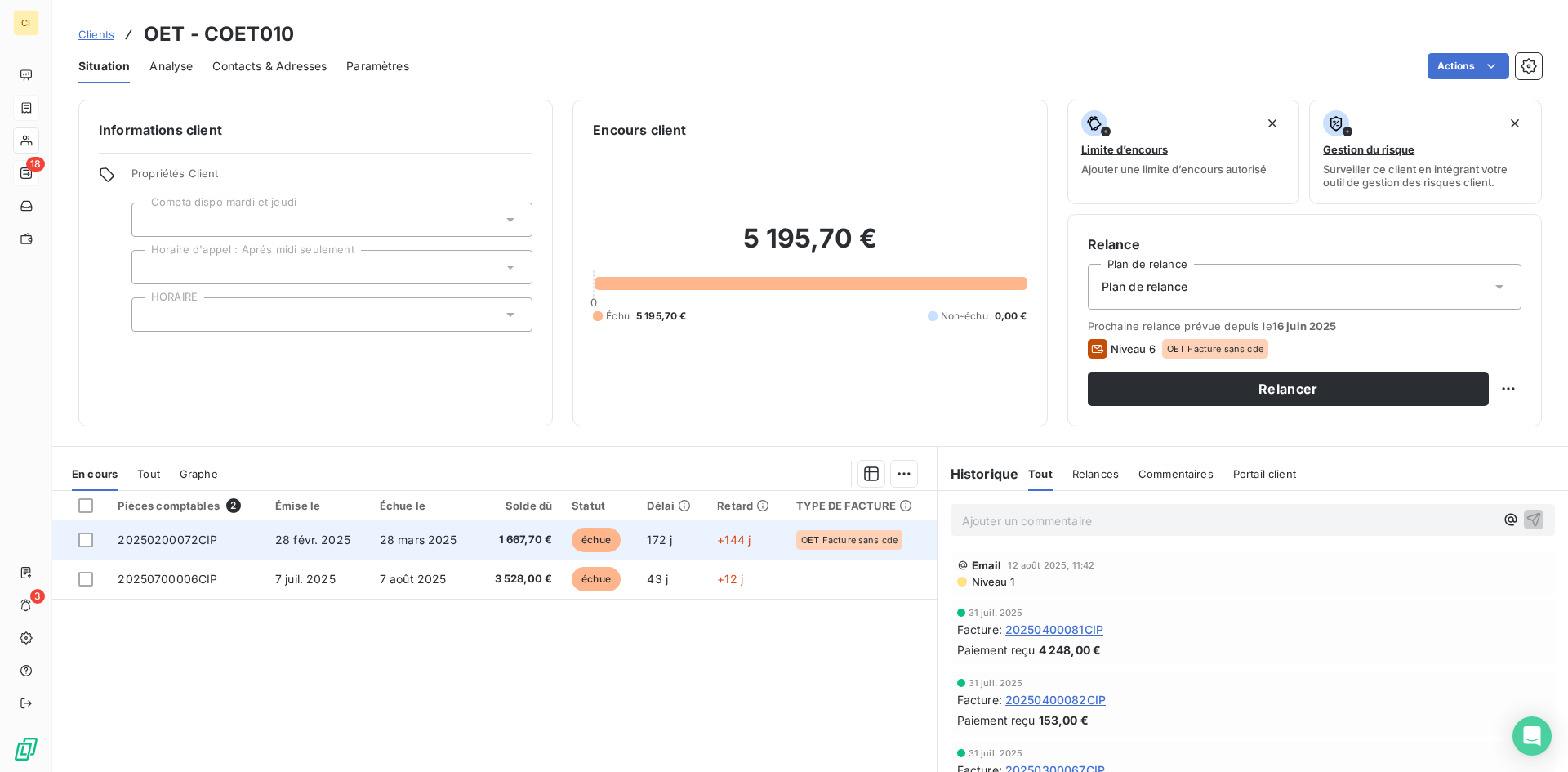
click at [203, 542] on span "20250200072CIP" at bounding box center [167, 540] width 100 height 14
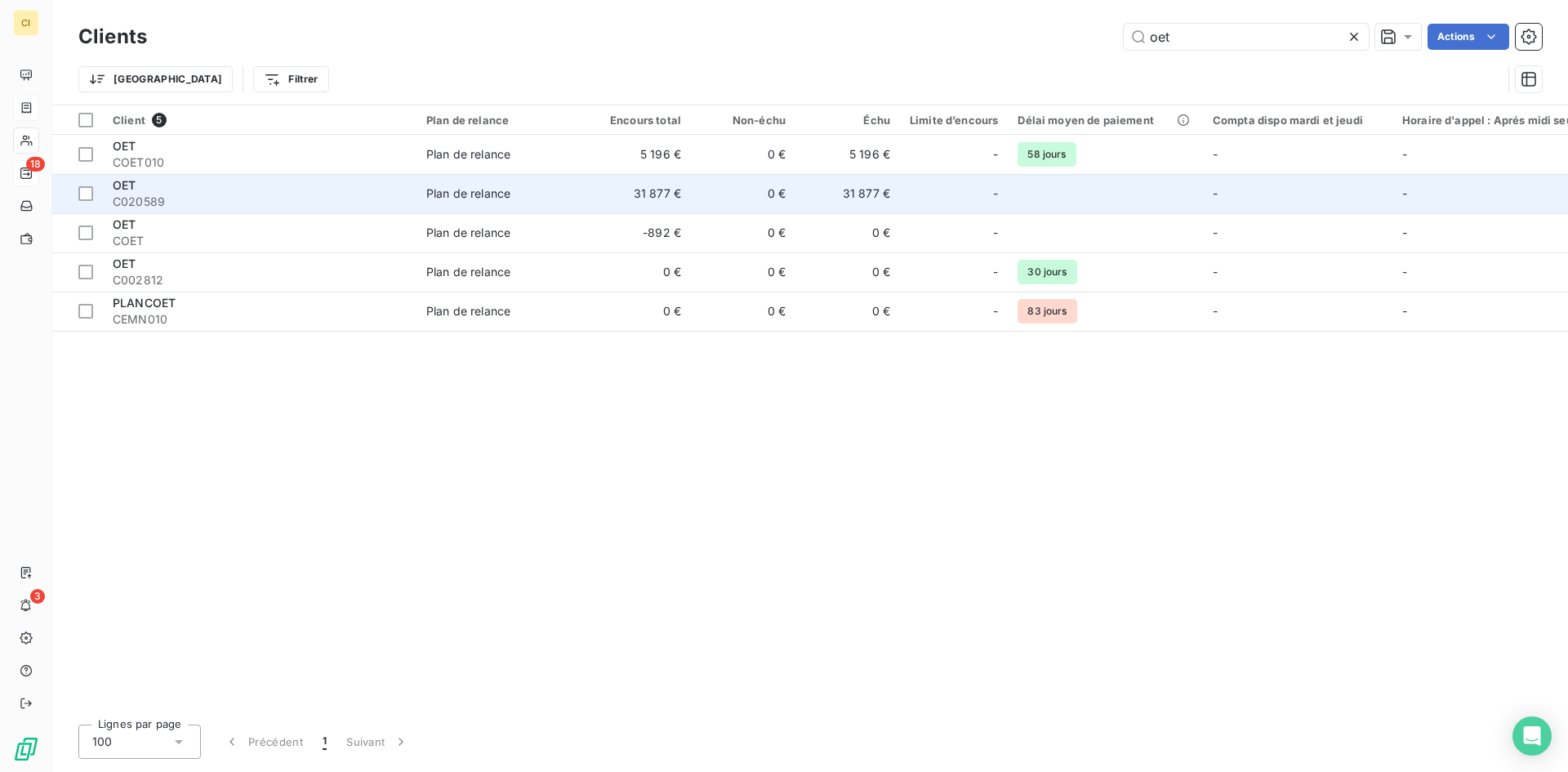
click at [130, 202] on span "C020589" at bounding box center [259, 201] width 294 height 16
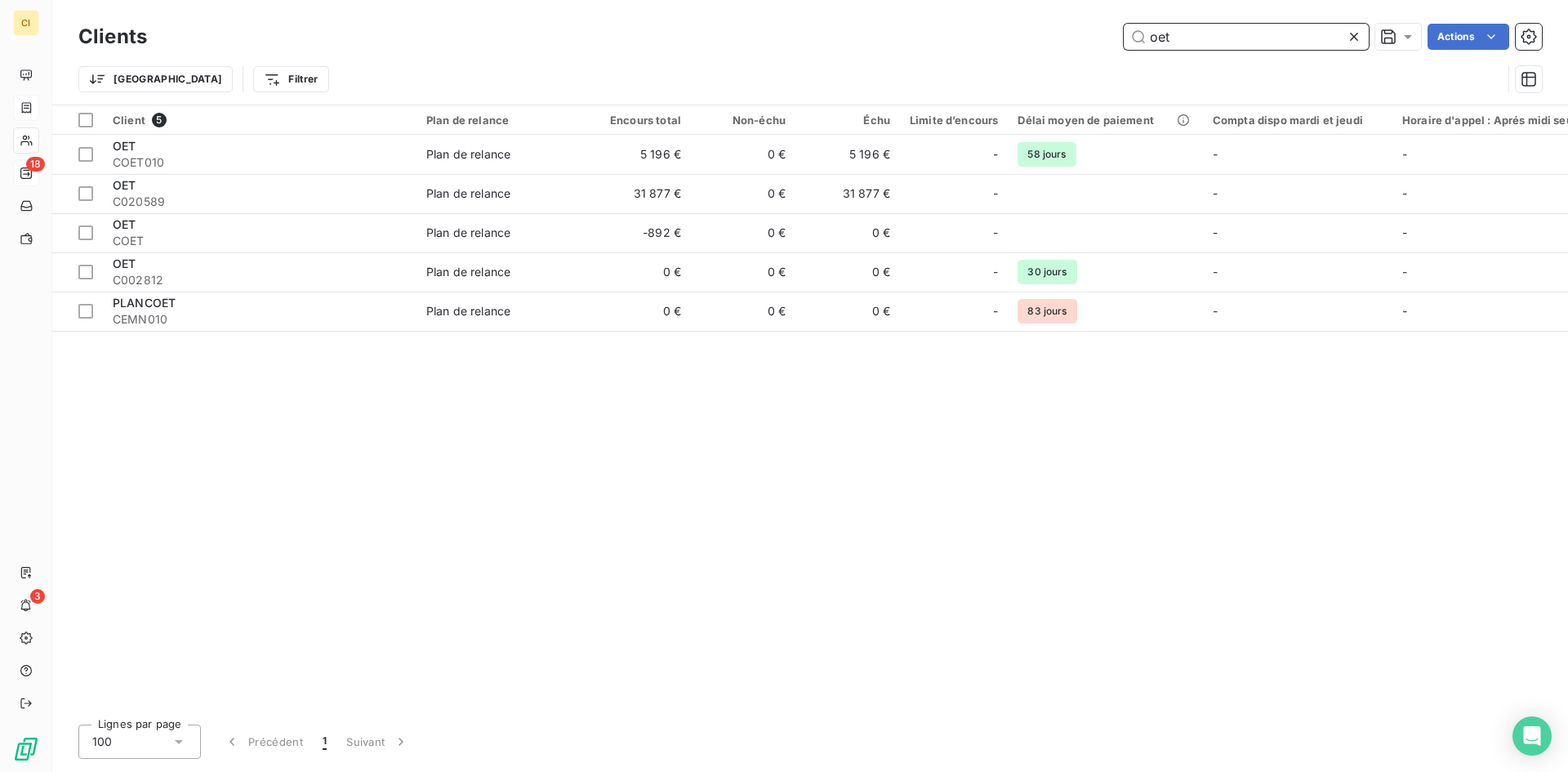
drag, startPoint x: 1197, startPoint y: 40, endPoint x: 1098, endPoint y: 47, distance: 99.2
click at [1099, 47] on div "oet Actions" at bounding box center [854, 37] width 1375 height 26
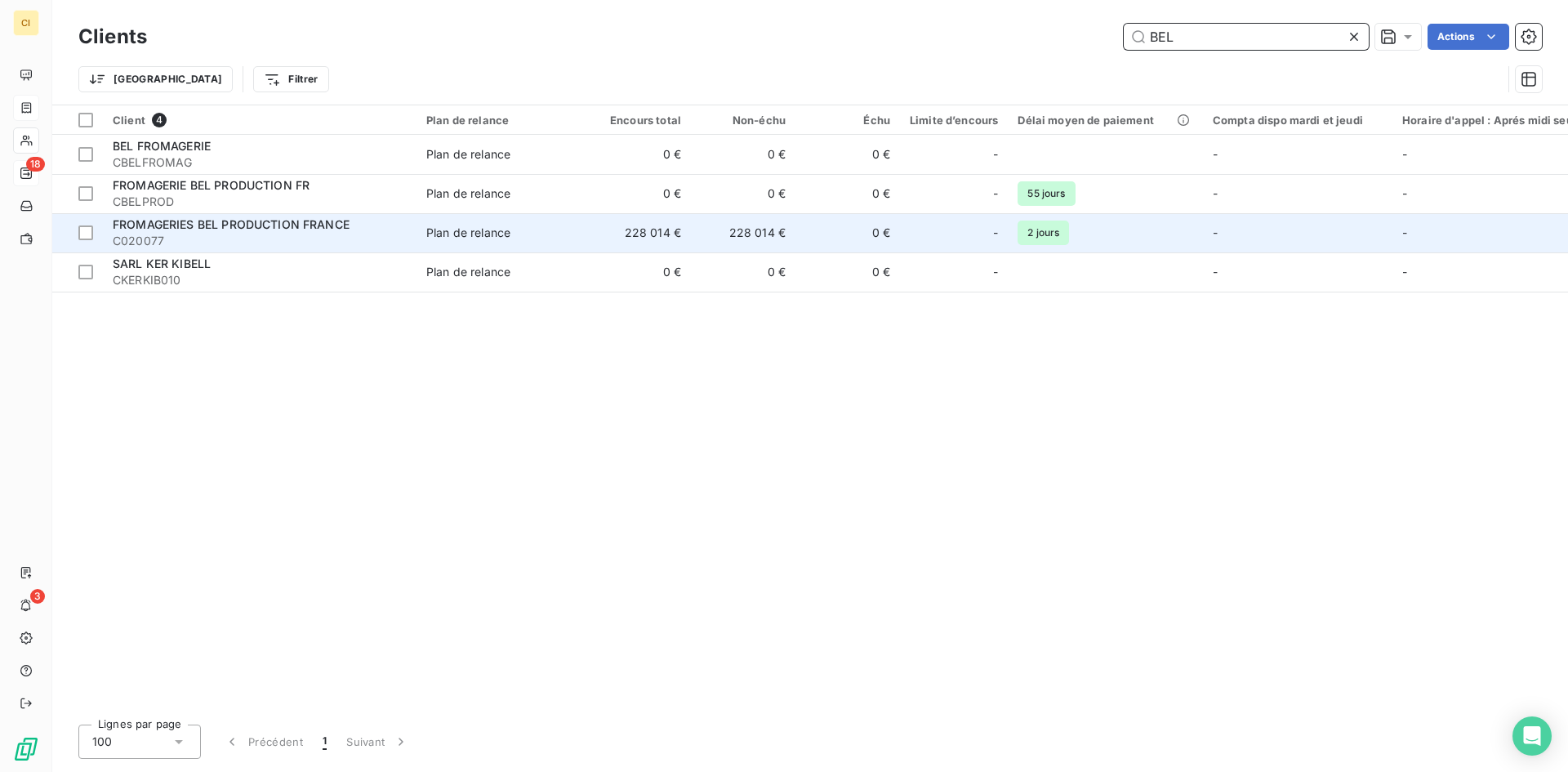
type input "BEL"
click at [167, 234] on span "C020077" at bounding box center [259, 241] width 294 height 16
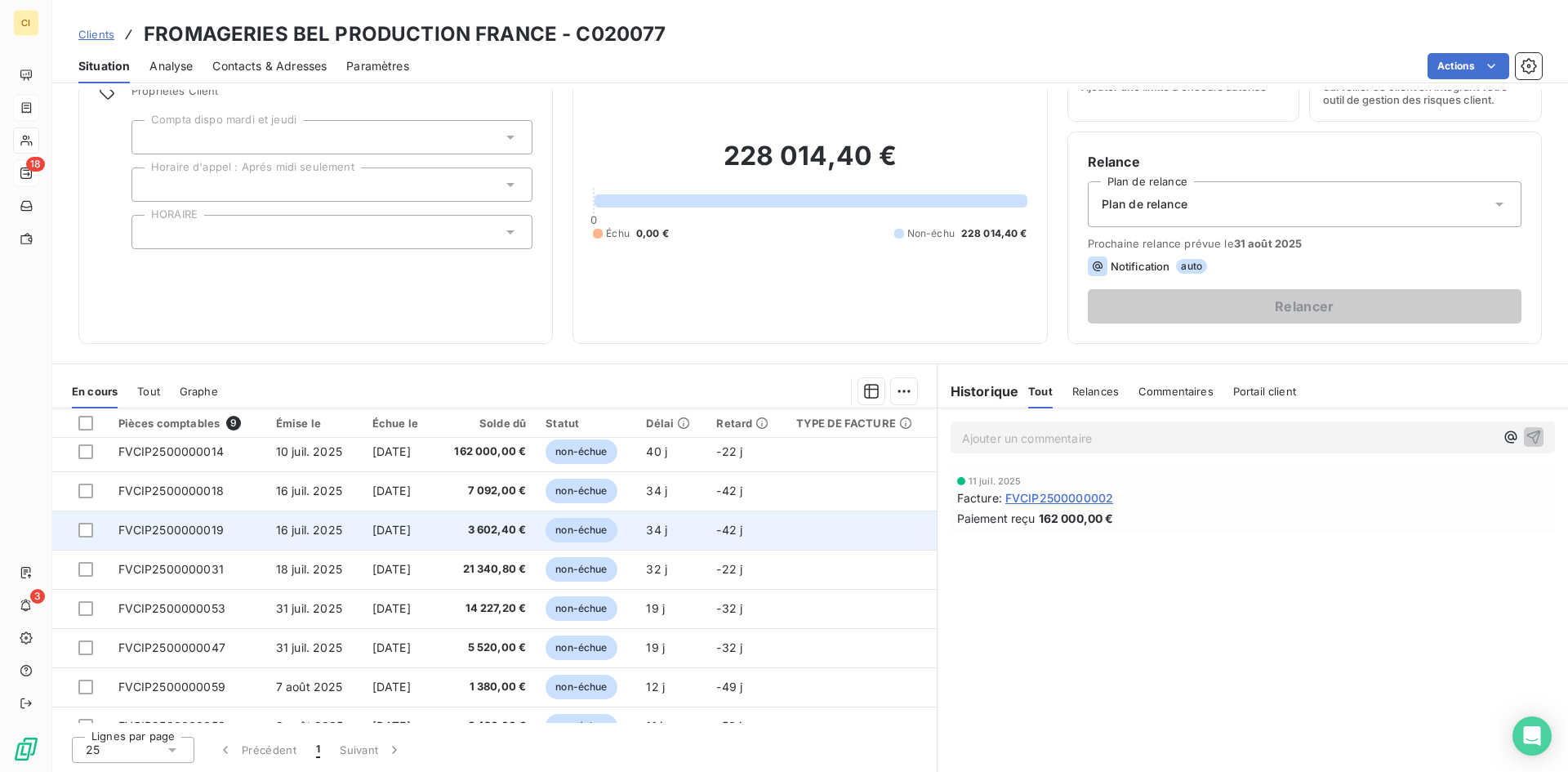
scroll to position [69, 0]
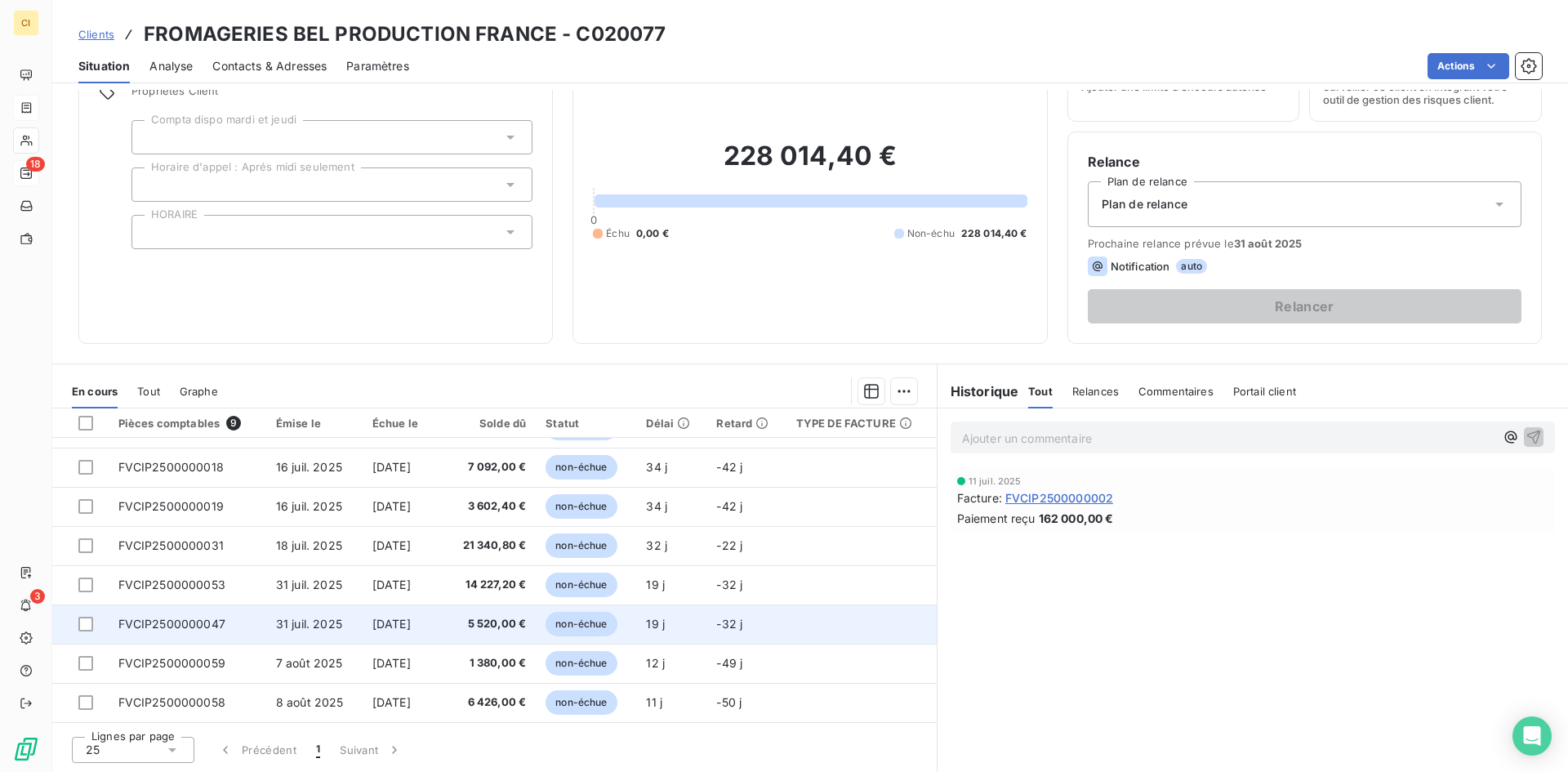
click at [178, 627] on span "FVCIP2500000047" at bounding box center [172, 624] width 107 height 14
